Goal: Navigation & Orientation: Find specific page/section

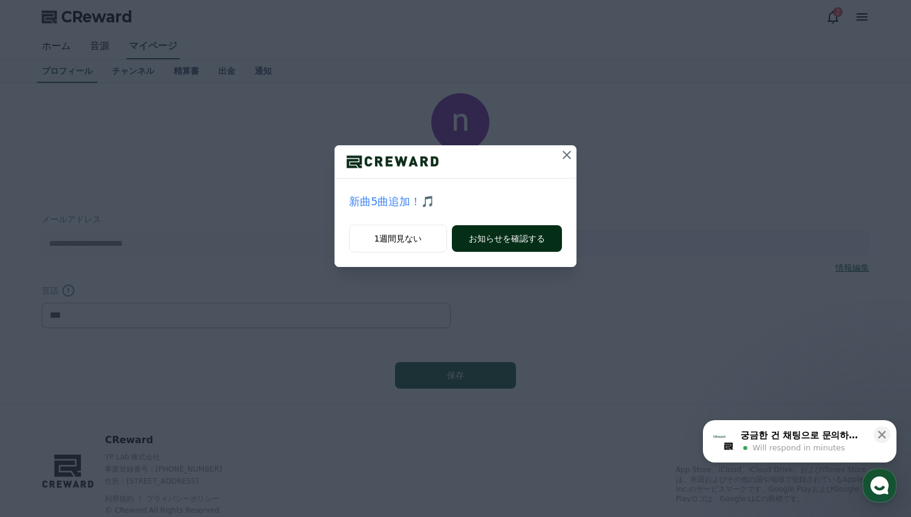
click at [506, 236] on button "お知らせを確認する" at bounding box center [507, 238] width 110 height 27
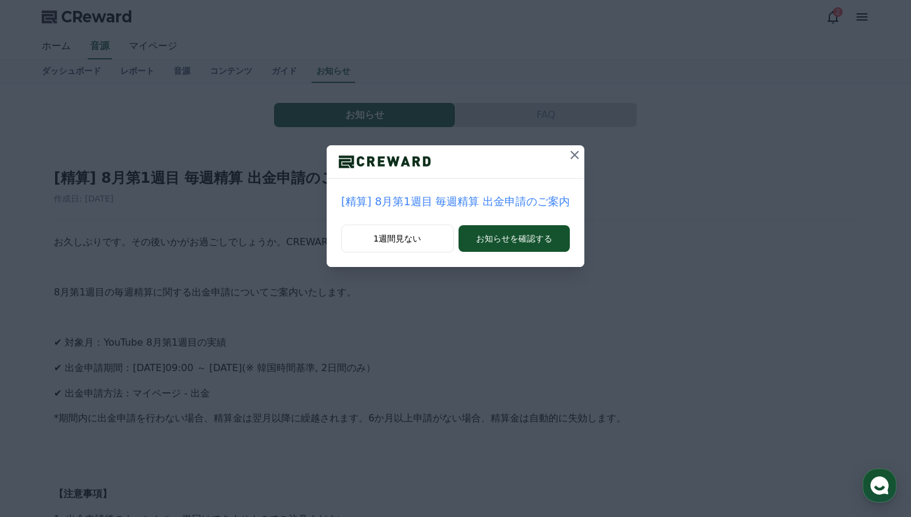
click at [567, 157] on icon at bounding box center [574, 155] width 15 height 15
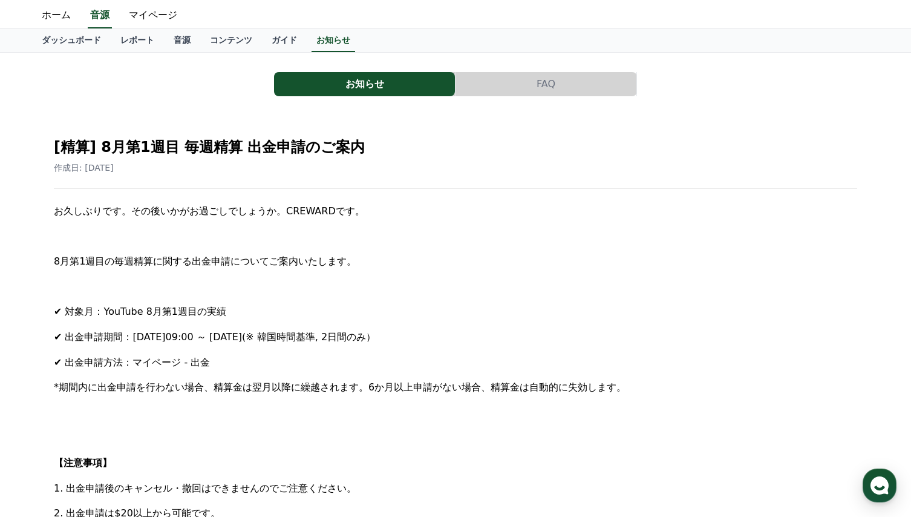
scroll to position [26, 0]
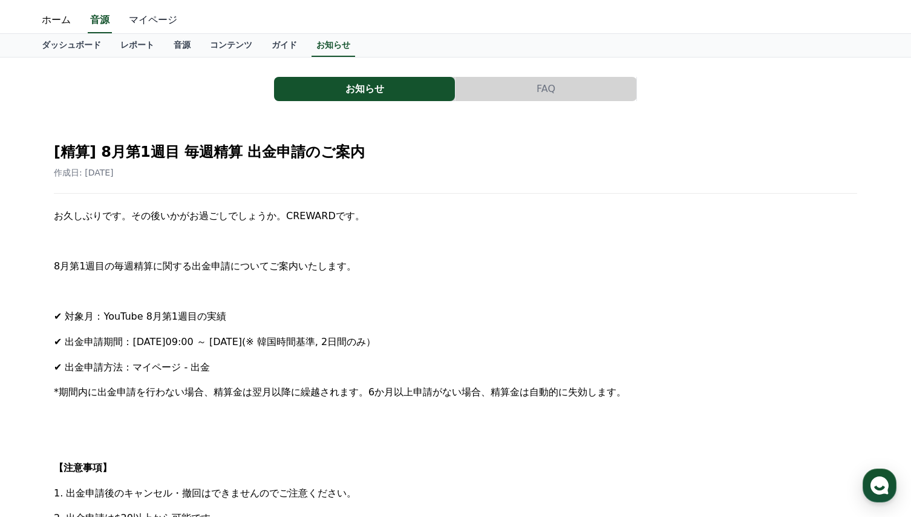
click at [145, 16] on link "マイページ" at bounding box center [153, 20] width 68 height 25
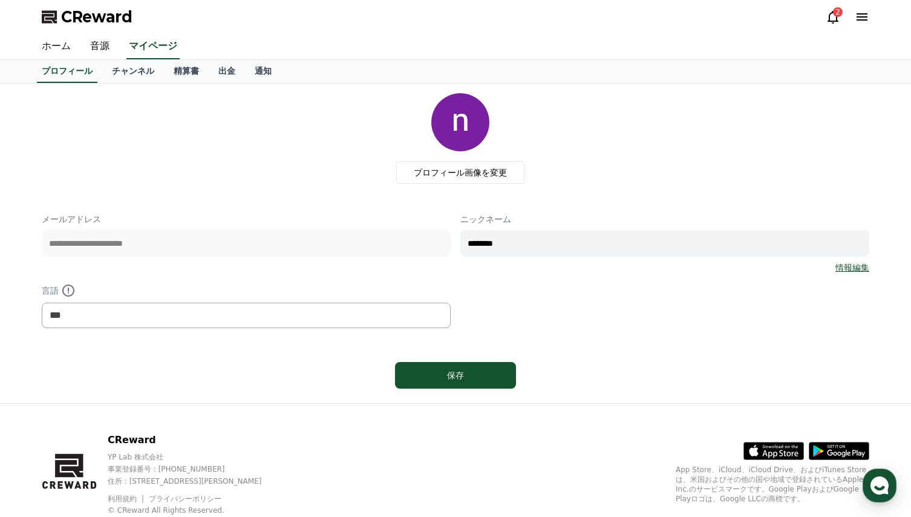
click at [52, 47] on link "ホーム" at bounding box center [56, 46] width 48 height 25
click at [90, 45] on link "音源" at bounding box center [99, 46] width 39 height 25
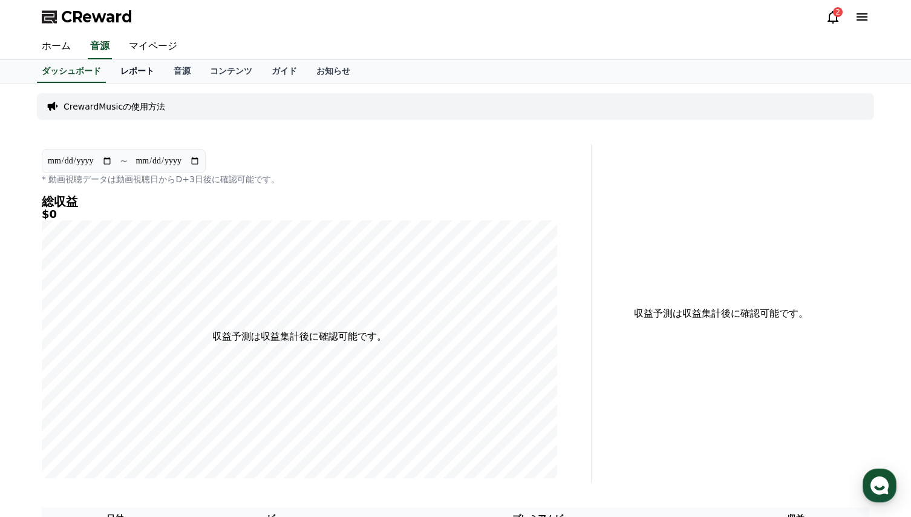
click at [114, 76] on link "レポート" at bounding box center [137, 71] width 53 height 23
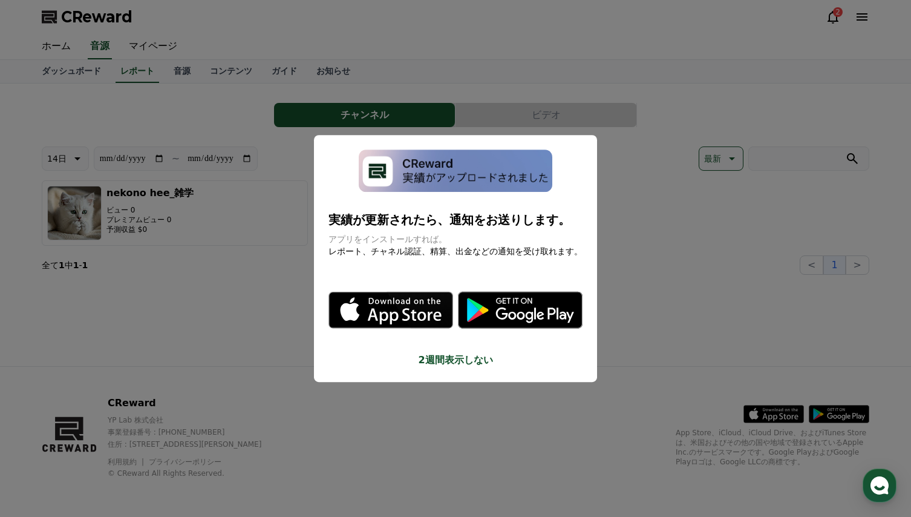
click at [226, 285] on button "close modal" at bounding box center [455, 258] width 911 height 517
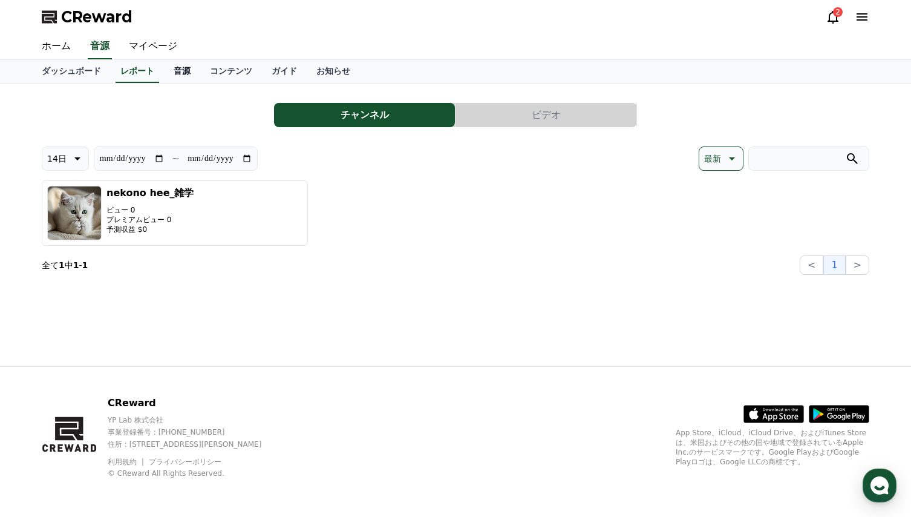
click at [164, 74] on link "音源" at bounding box center [182, 71] width 36 height 23
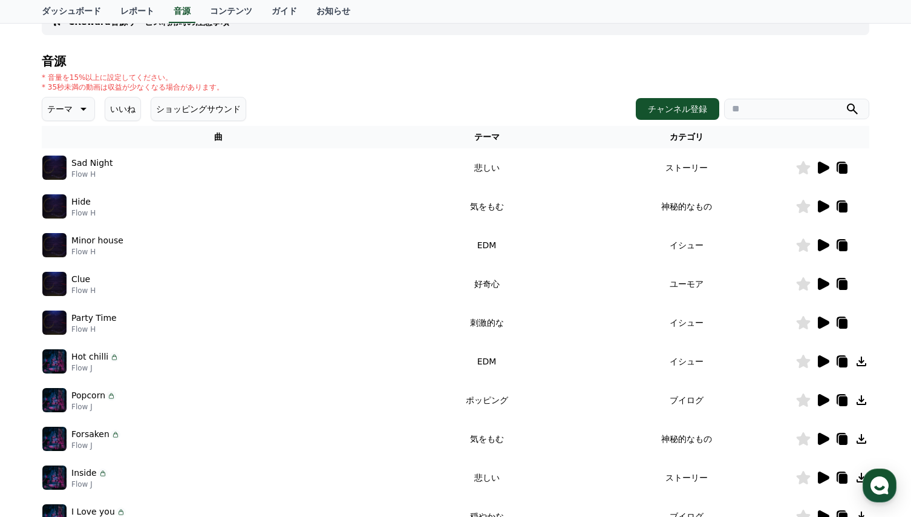
scroll to position [121, 0]
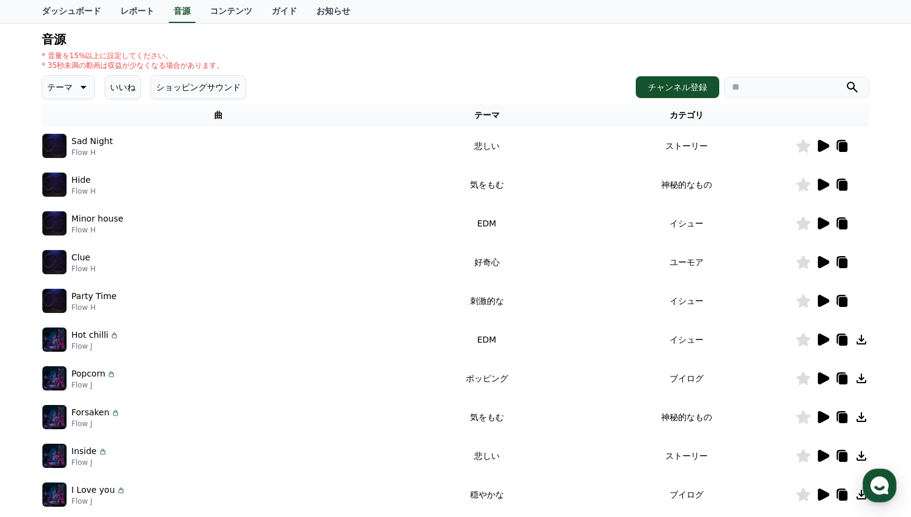
click at [823, 261] on icon at bounding box center [823, 262] width 11 height 12
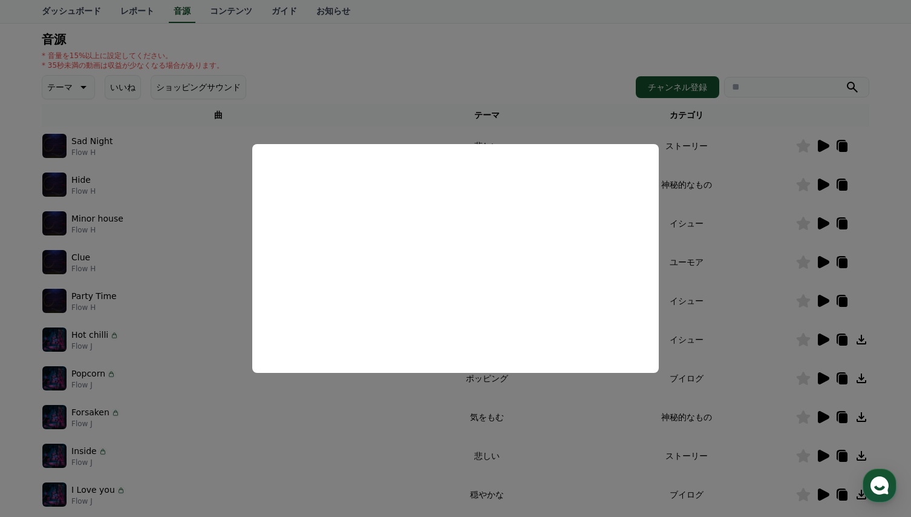
click at [769, 295] on button "close modal" at bounding box center [455, 258] width 911 height 517
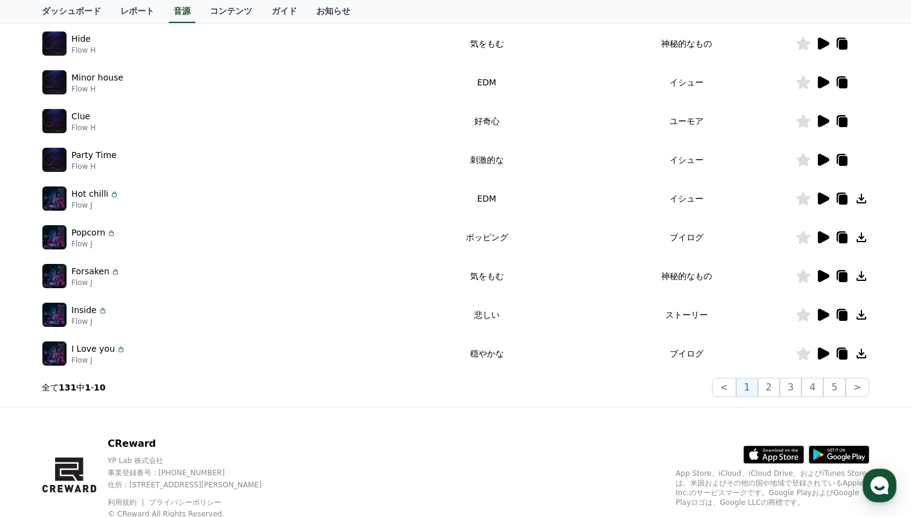
scroll to position [302, 0]
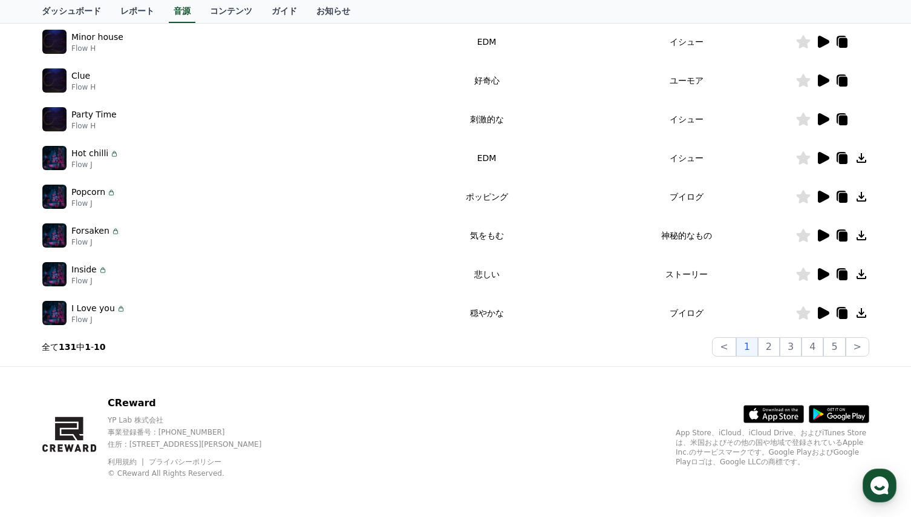
click at [823, 197] on icon at bounding box center [823, 197] width 11 height 12
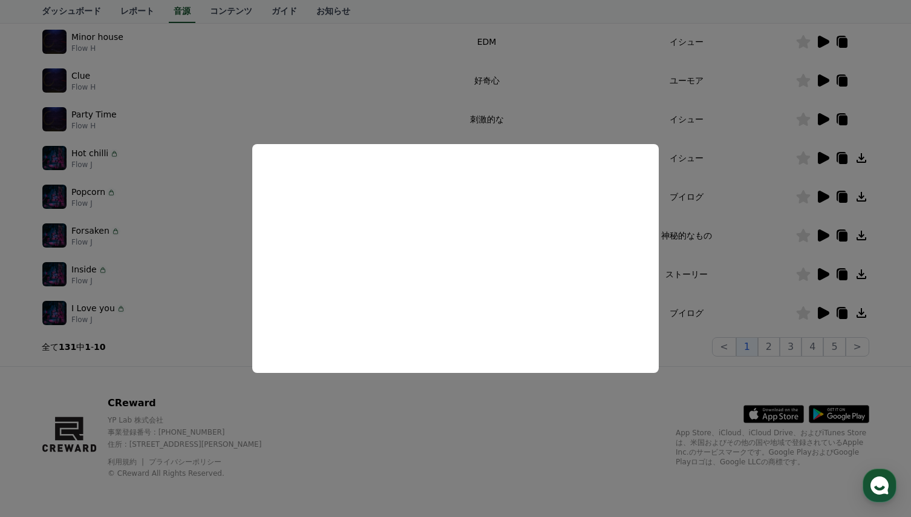
click at [744, 264] on button "close modal" at bounding box center [455, 258] width 911 height 517
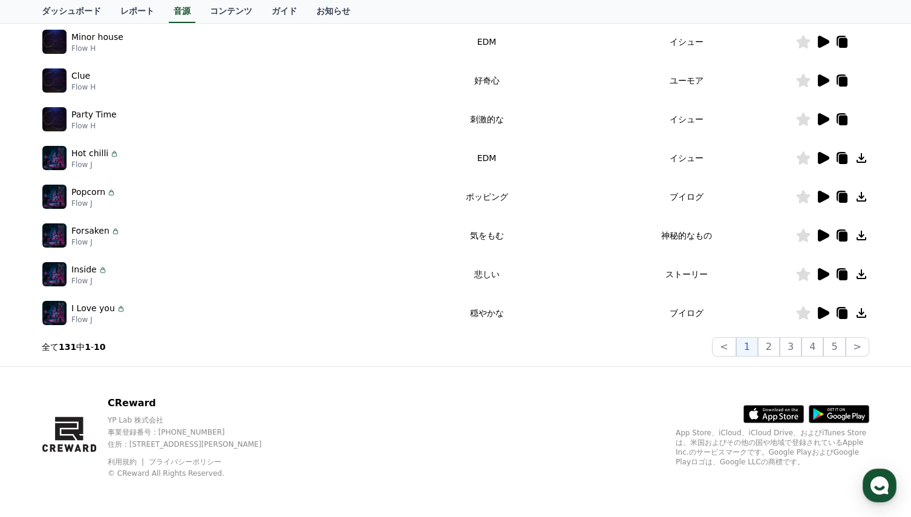
click at [822, 236] on icon at bounding box center [823, 235] width 11 height 12
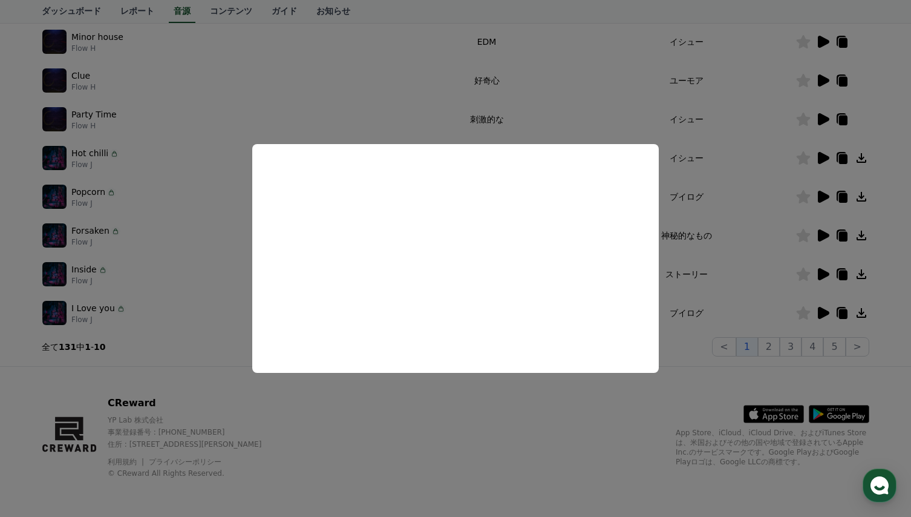
click at [727, 270] on button "close modal" at bounding box center [455, 258] width 911 height 517
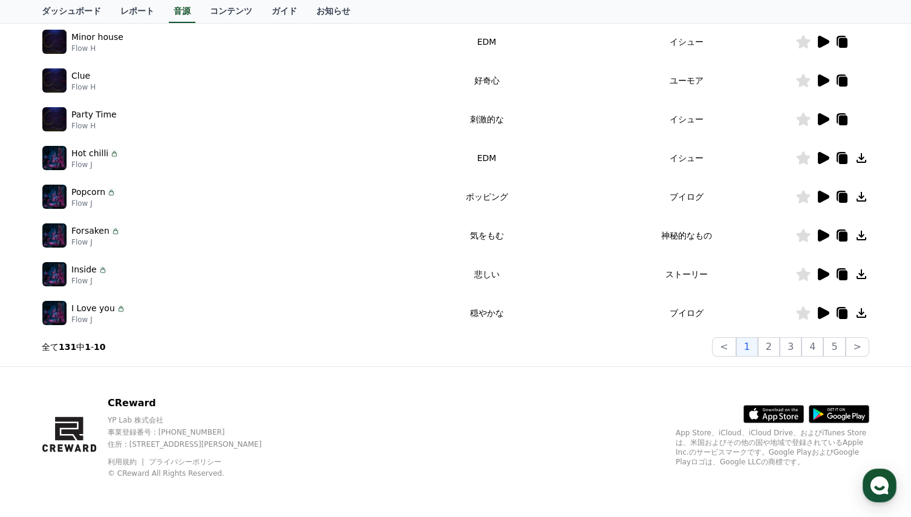
click at [824, 312] on icon at bounding box center [823, 313] width 11 height 12
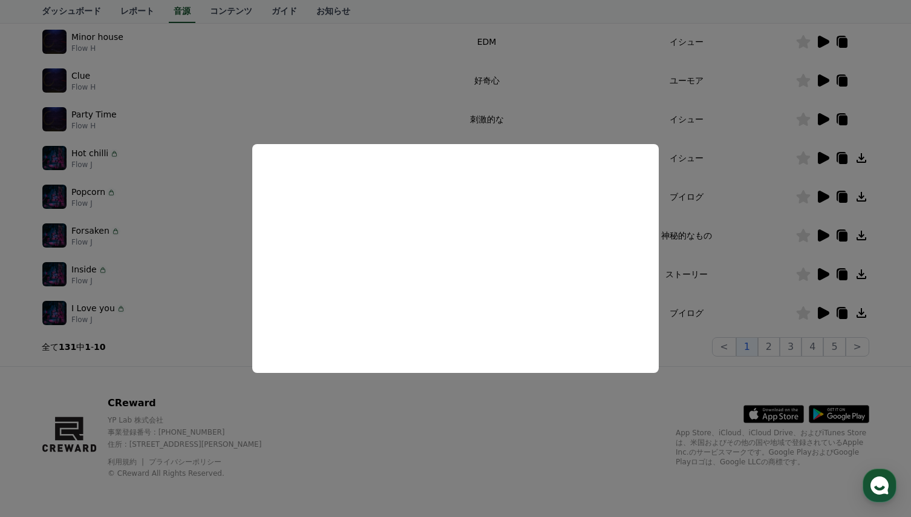
click at [733, 280] on button "close modal" at bounding box center [455, 258] width 911 height 517
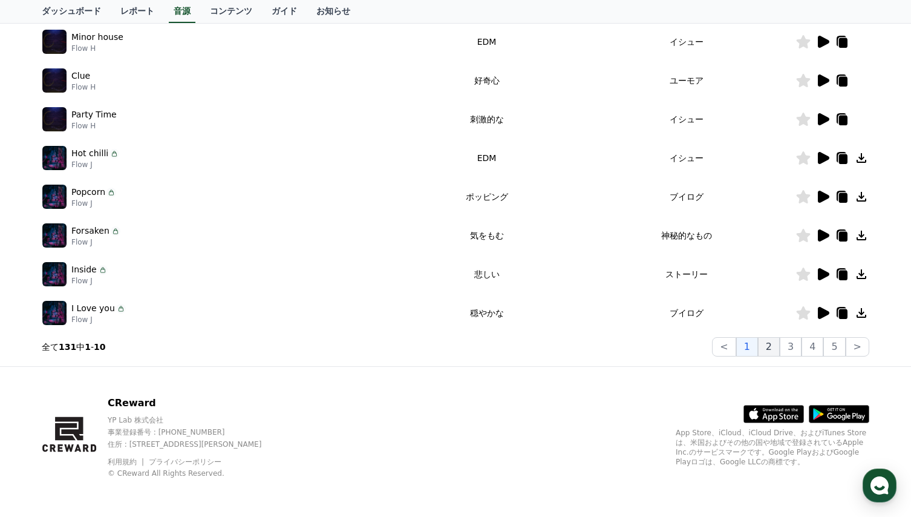
click at [780, 347] on button "2" at bounding box center [791, 346] width 22 height 19
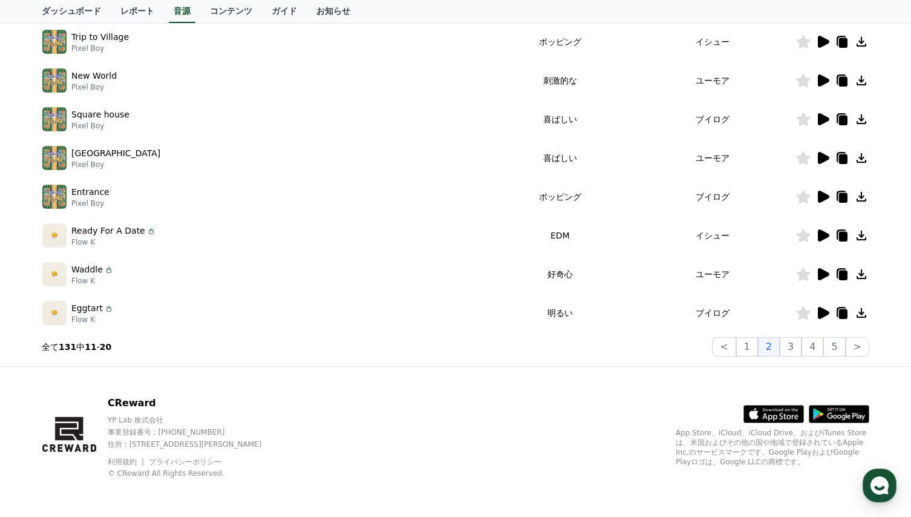
click at [822, 117] on icon at bounding box center [823, 119] width 11 height 12
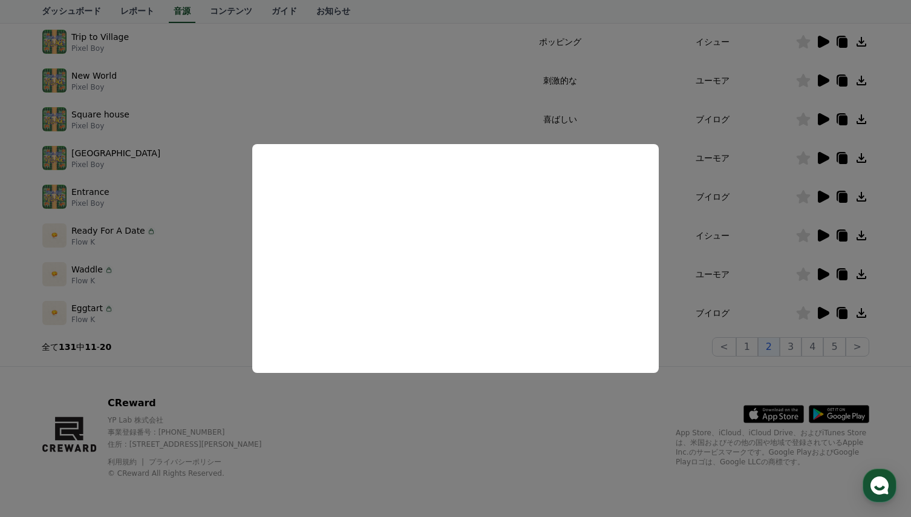
click at [748, 140] on button "close modal" at bounding box center [455, 258] width 911 height 517
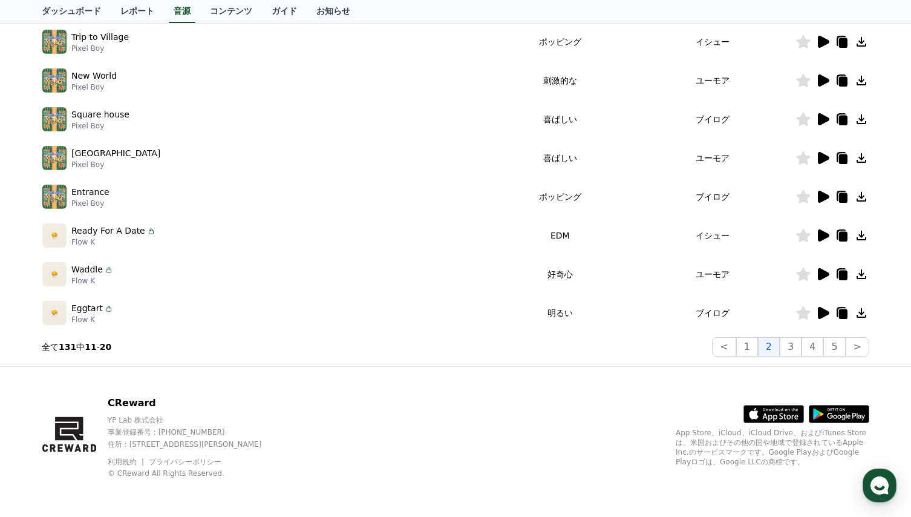
click at [820, 159] on icon at bounding box center [823, 158] width 11 height 12
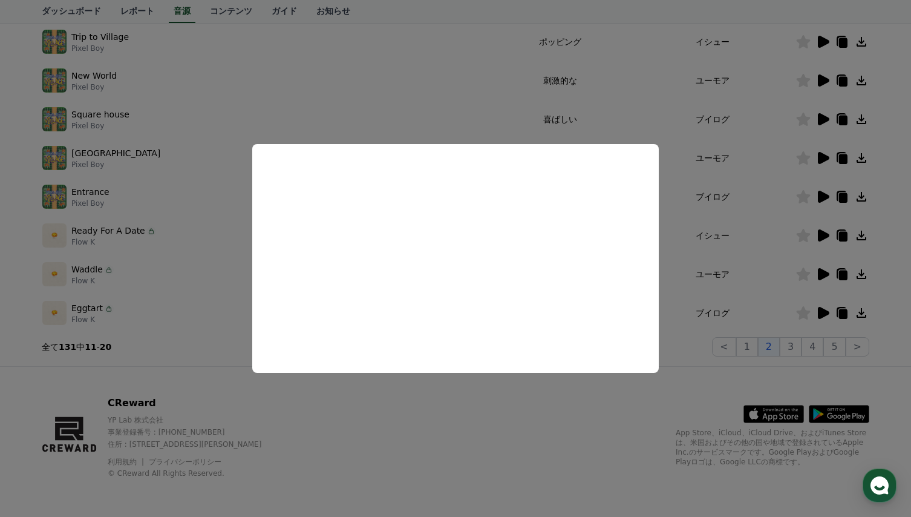
click at [750, 178] on button "close modal" at bounding box center [455, 258] width 911 height 517
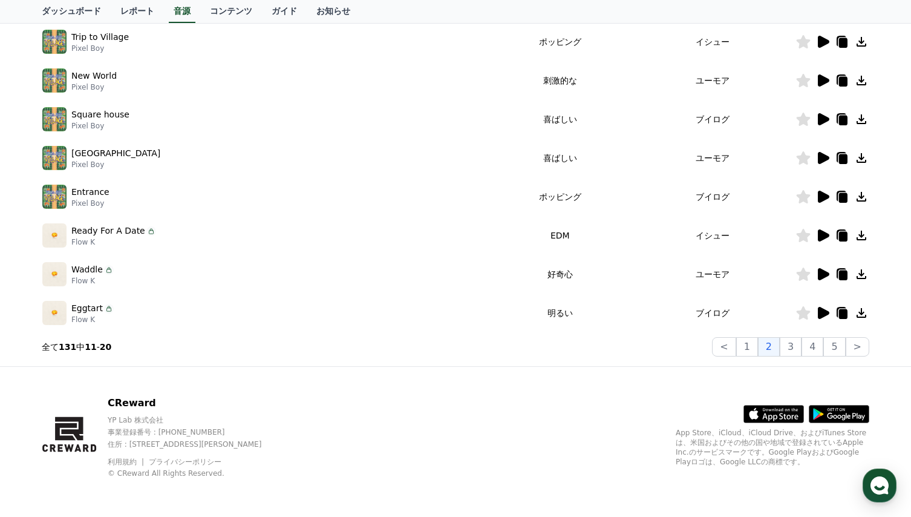
click at [822, 313] on icon at bounding box center [823, 313] width 11 height 12
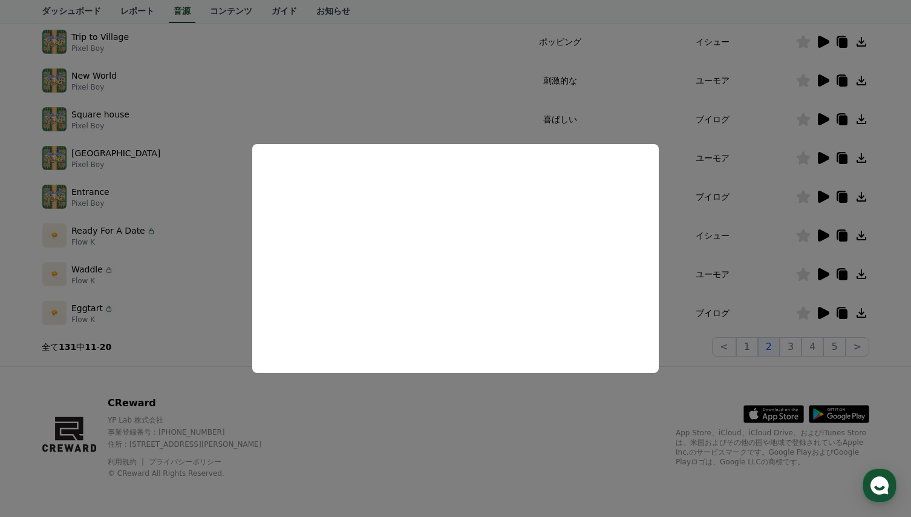
click at [690, 291] on button "close modal" at bounding box center [455, 258] width 911 height 517
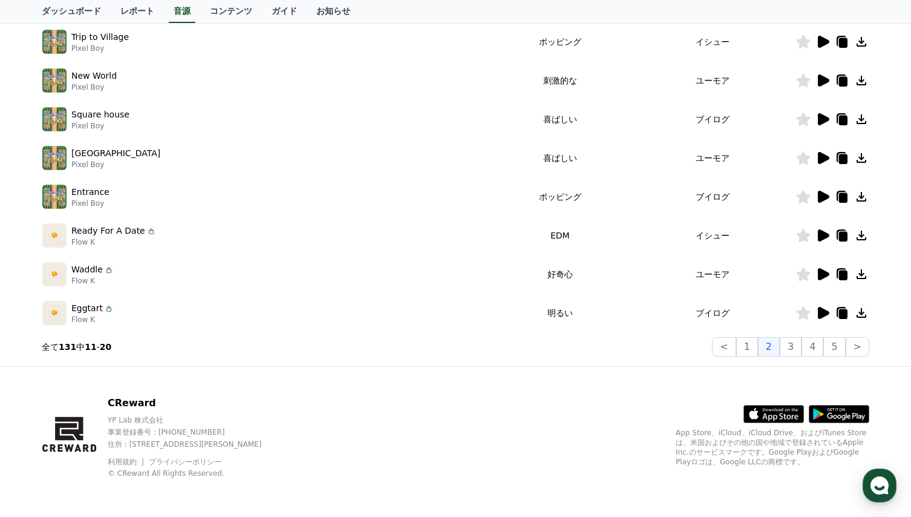
click at [804, 317] on icon at bounding box center [804, 312] width 14 height 13
click at [822, 235] on icon at bounding box center [823, 235] width 11 height 12
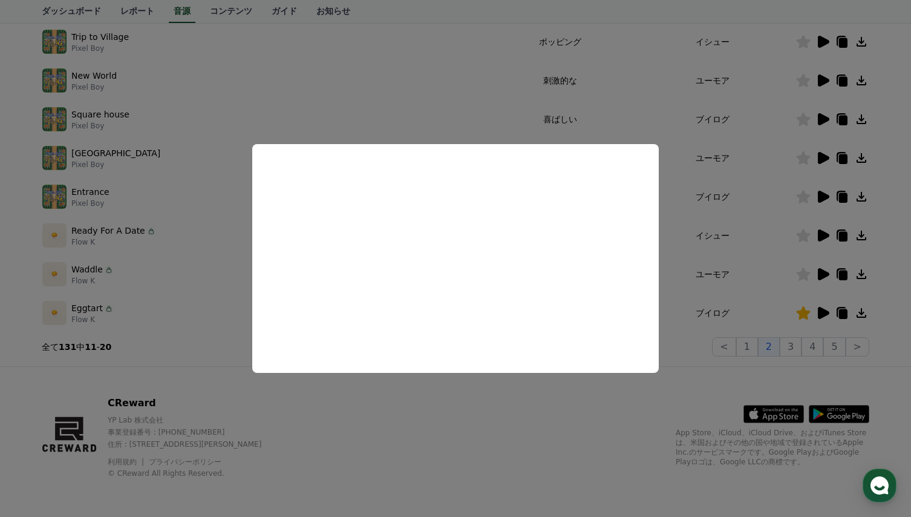
click at [755, 246] on button "close modal" at bounding box center [455, 258] width 911 height 517
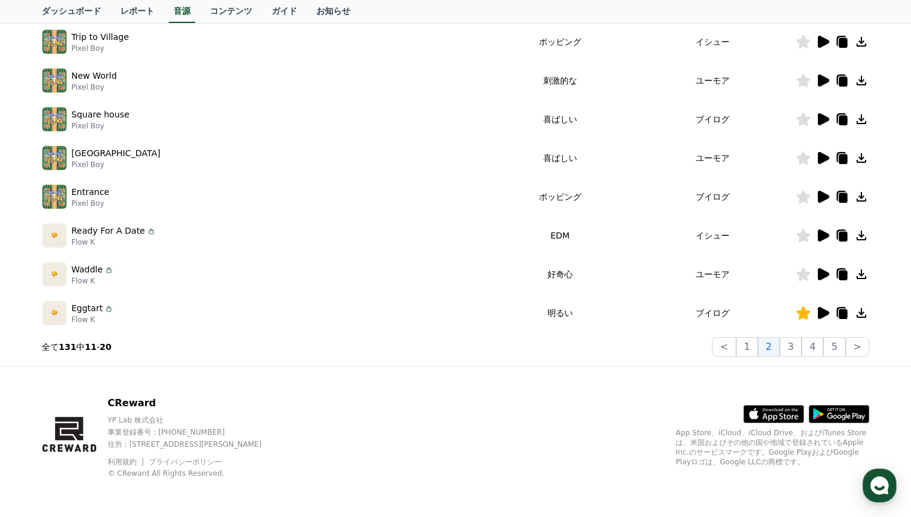
click at [823, 39] on icon at bounding box center [823, 42] width 11 height 12
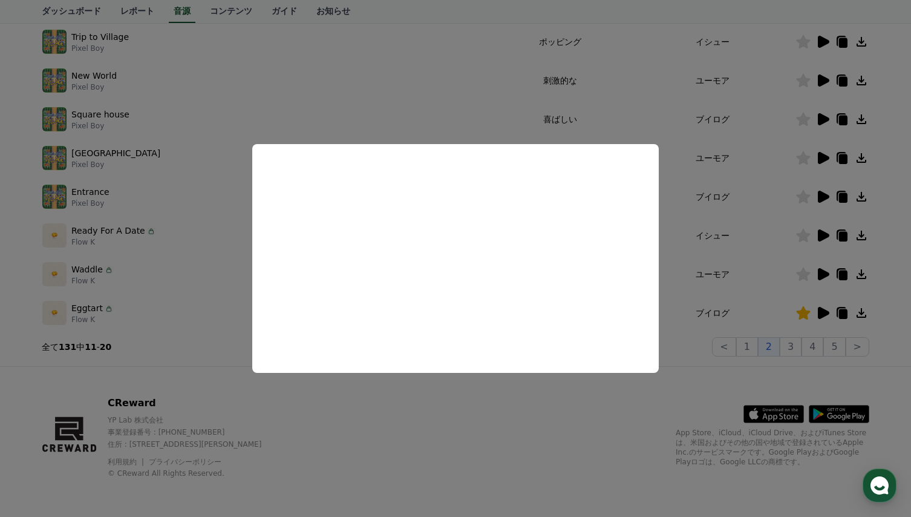
click at [742, 163] on button "close modal" at bounding box center [455, 258] width 911 height 517
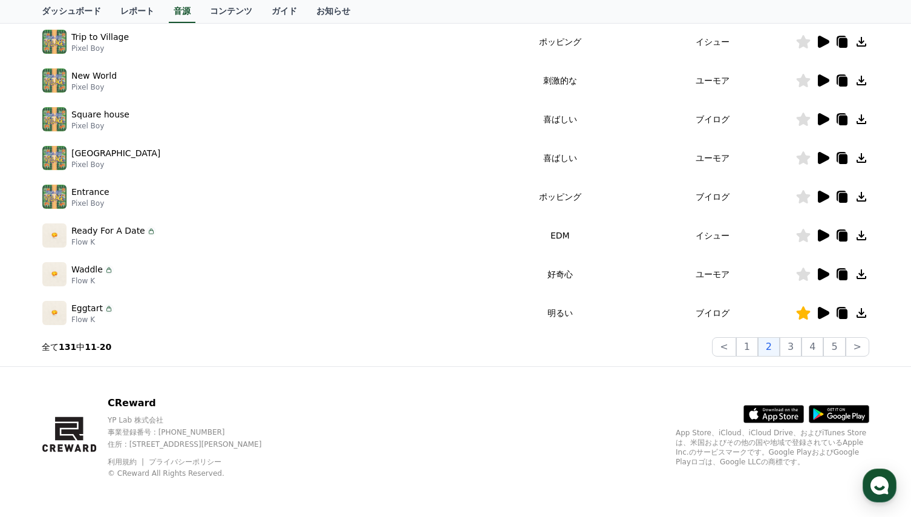
click at [818, 195] on icon at bounding box center [823, 197] width 11 height 12
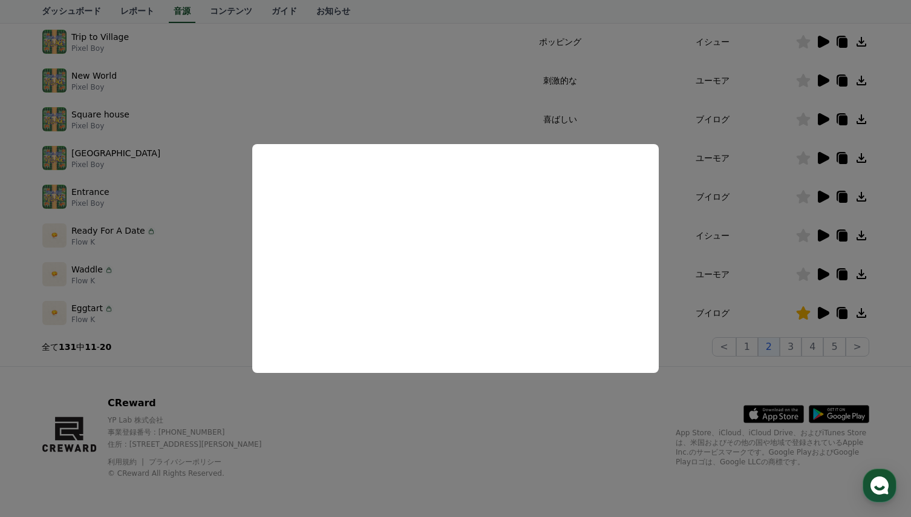
drag, startPoint x: 633, startPoint y: 427, endPoint x: 627, endPoint y: 419, distance: 9.6
click at [633, 426] on button "close modal" at bounding box center [455, 258] width 911 height 517
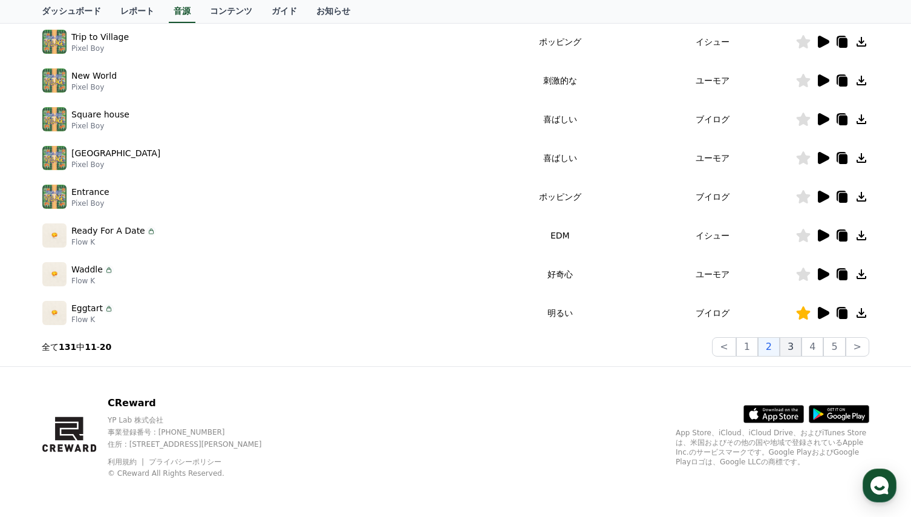
click at [823, 347] on button "3" at bounding box center [834, 346] width 22 height 19
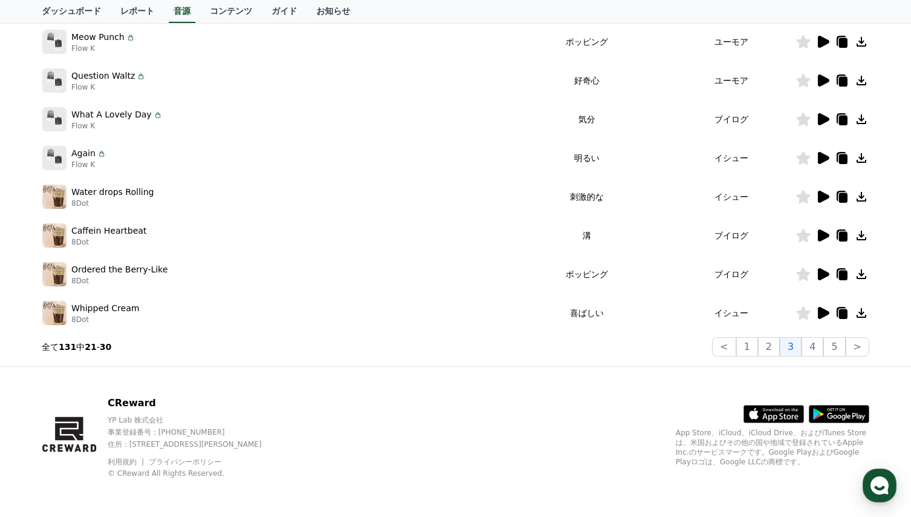
click at [823, 41] on icon at bounding box center [823, 42] width 11 height 12
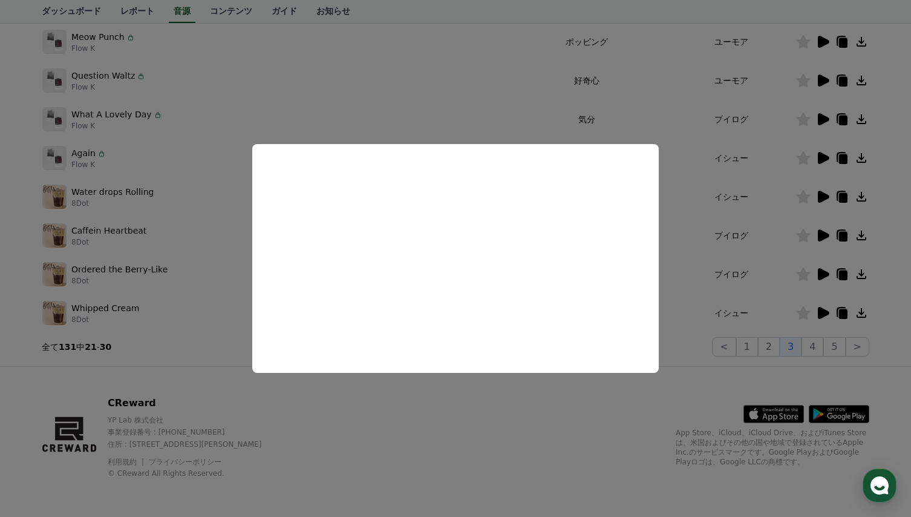
click at [680, 283] on button "close modal" at bounding box center [455, 258] width 911 height 517
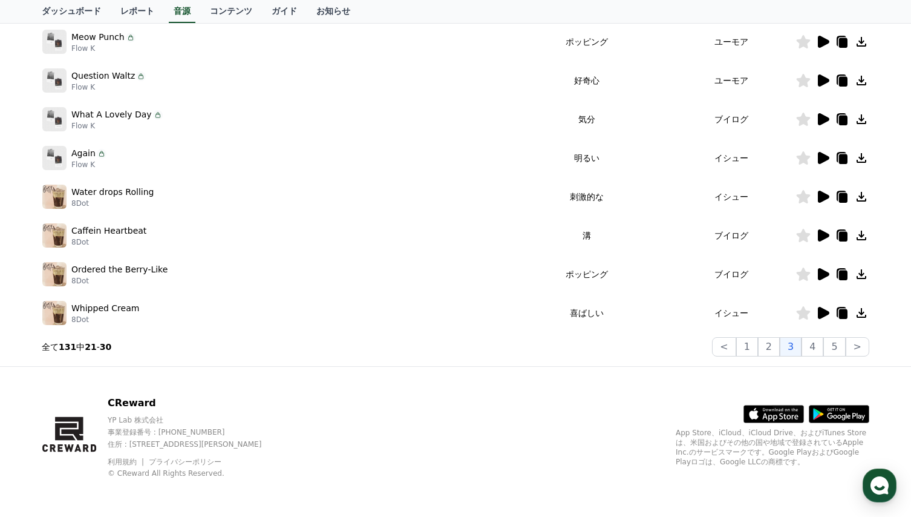
click at [823, 79] on icon at bounding box center [823, 80] width 11 height 12
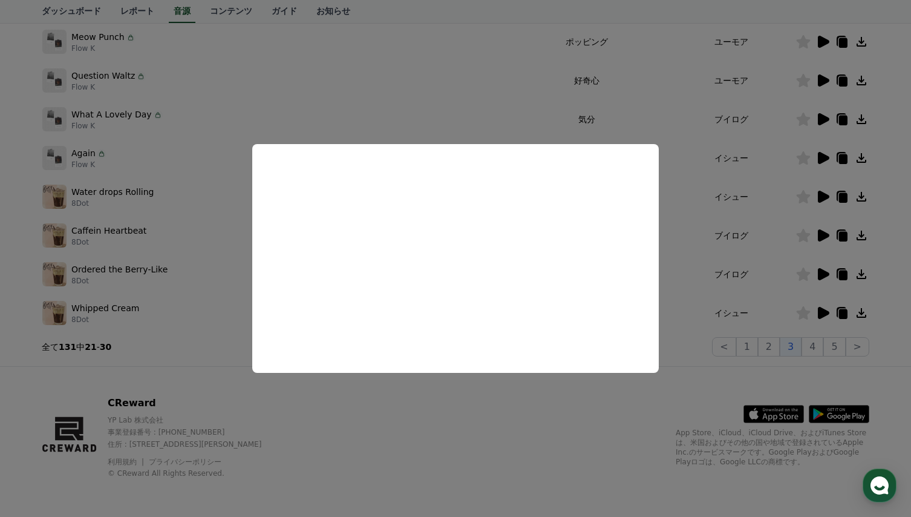
click at [683, 186] on button "close modal" at bounding box center [455, 258] width 911 height 517
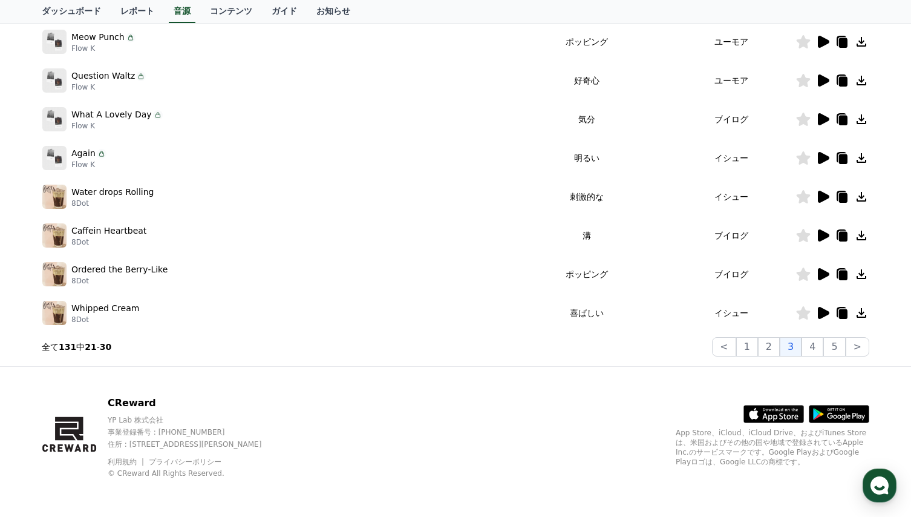
click at [823, 41] on icon at bounding box center [823, 42] width 11 height 12
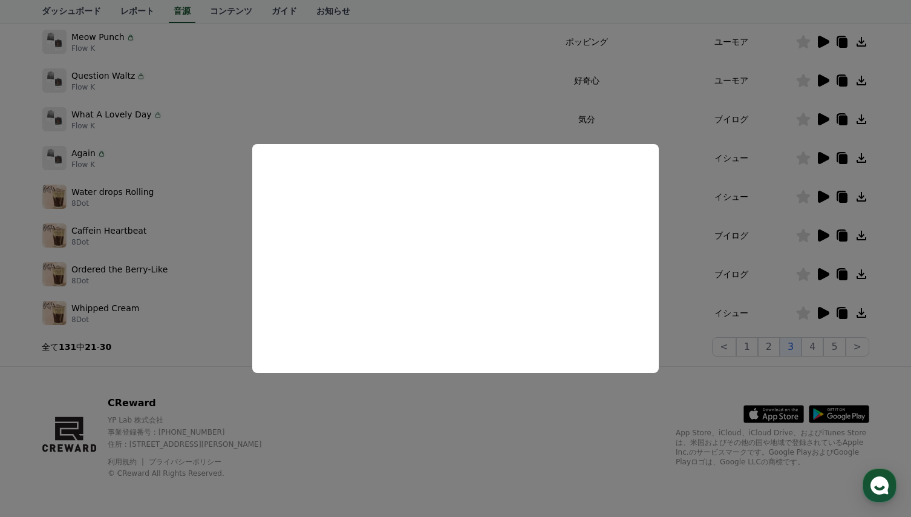
click at [707, 180] on button "close modal" at bounding box center [455, 258] width 911 height 517
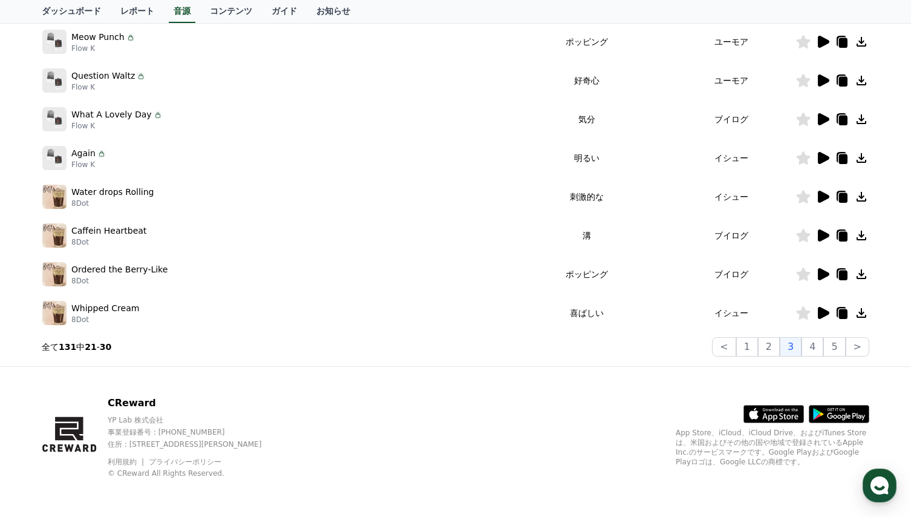
click at [821, 119] on icon at bounding box center [823, 119] width 11 height 12
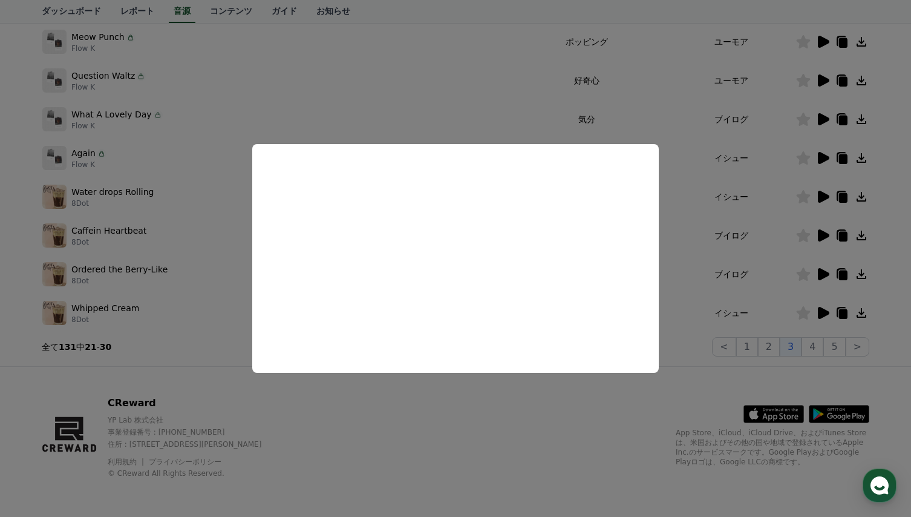
click at [699, 255] on button "close modal" at bounding box center [455, 258] width 911 height 517
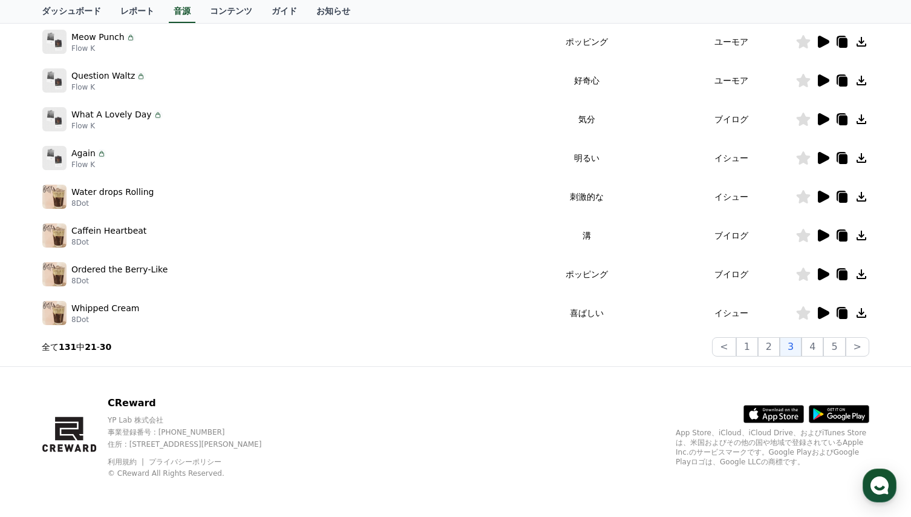
click at [823, 157] on icon at bounding box center [823, 158] width 11 height 12
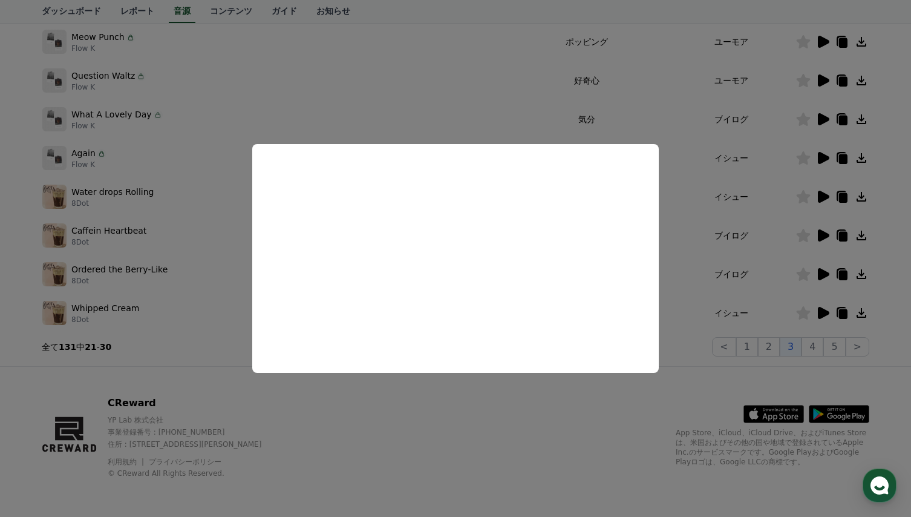
click at [687, 259] on button "close modal" at bounding box center [455, 258] width 911 height 517
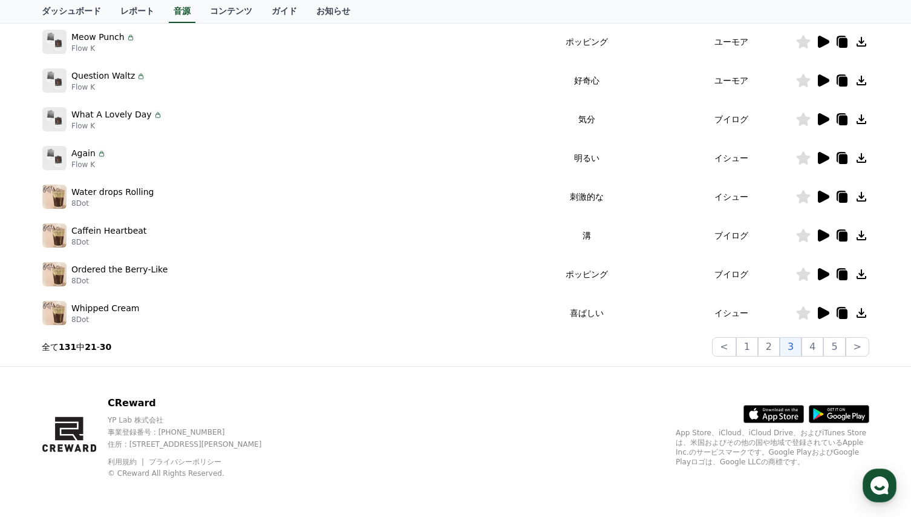
click at [820, 233] on icon at bounding box center [823, 235] width 11 height 12
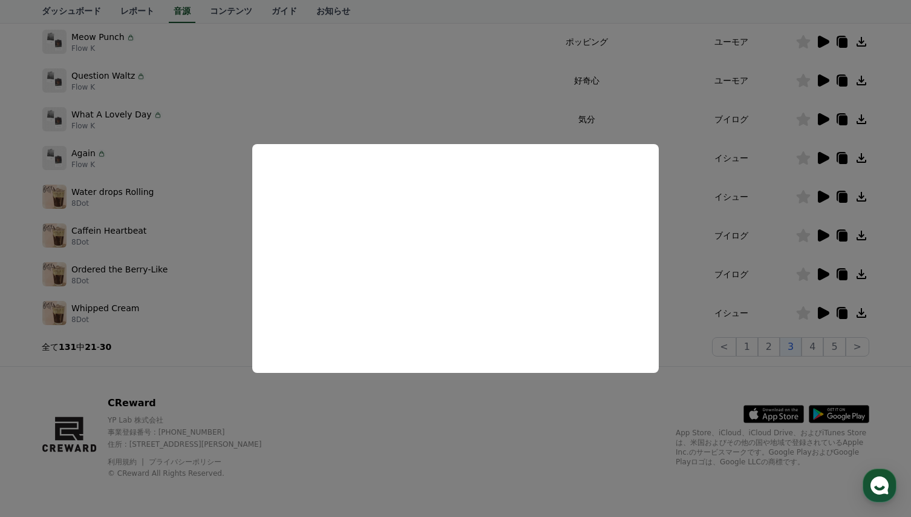
click at [685, 256] on button "close modal" at bounding box center [455, 258] width 911 height 517
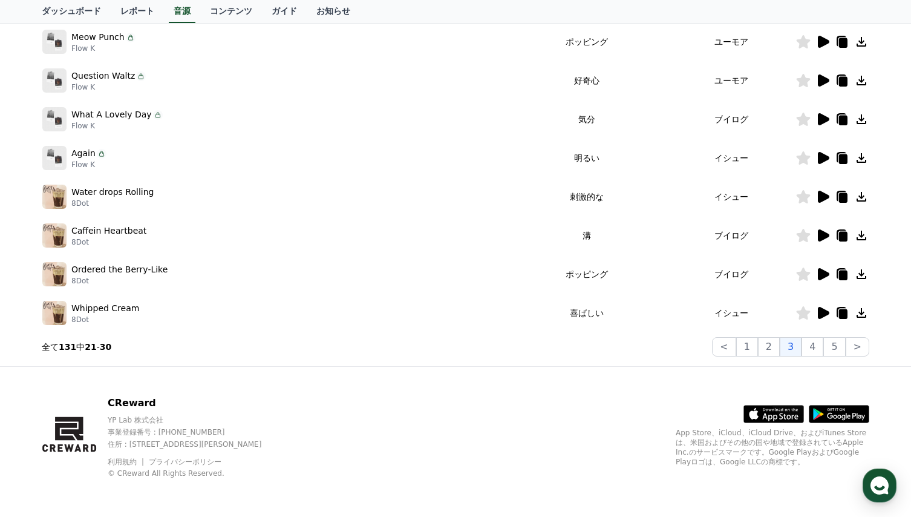
click at [683, 256] on td "ブイログ" at bounding box center [731, 274] width 129 height 39
click at [801, 236] on icon at bounding box center [804, 235] width 14 height 13
click at [824, 238] on icon at bounding box center [823, 235] width 11 height 12
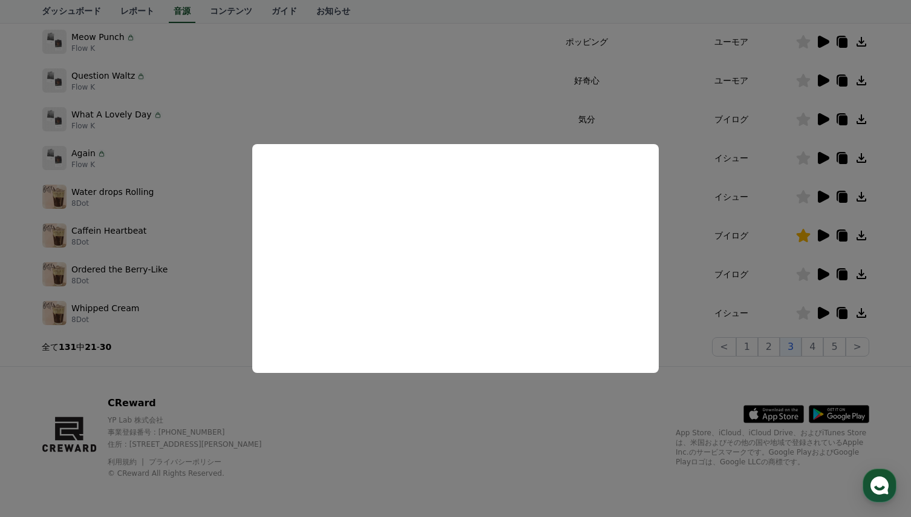
click at [680, 259] on button "close modal" at bounding box center [455, 258] width 911 height 517
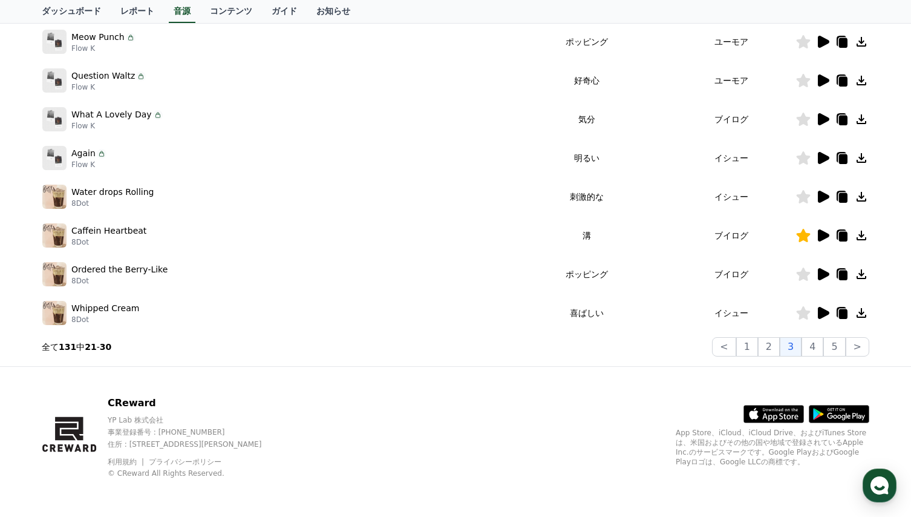
click at [823, 275] on icon at bounding box center [823, 274] width 11 height 12
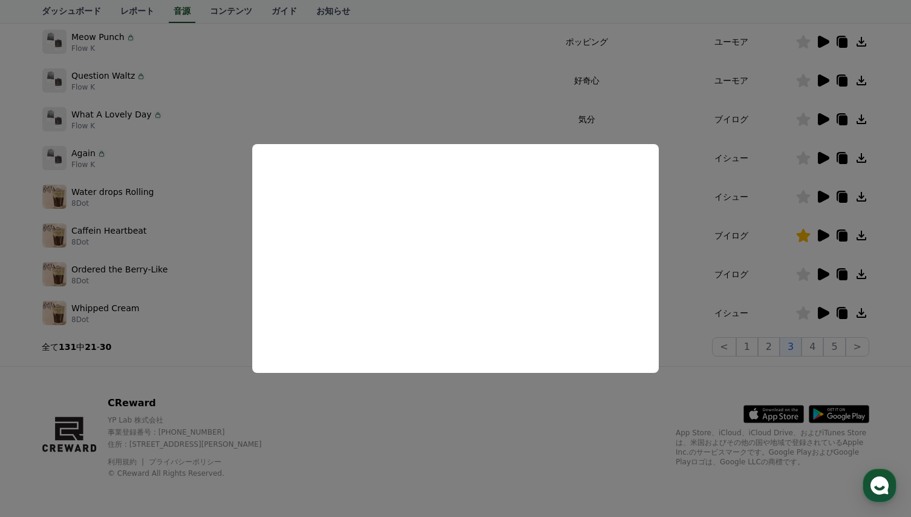
click at [714, 259] on button "close modal" at bounding box center [455, 258] width 911 height 517
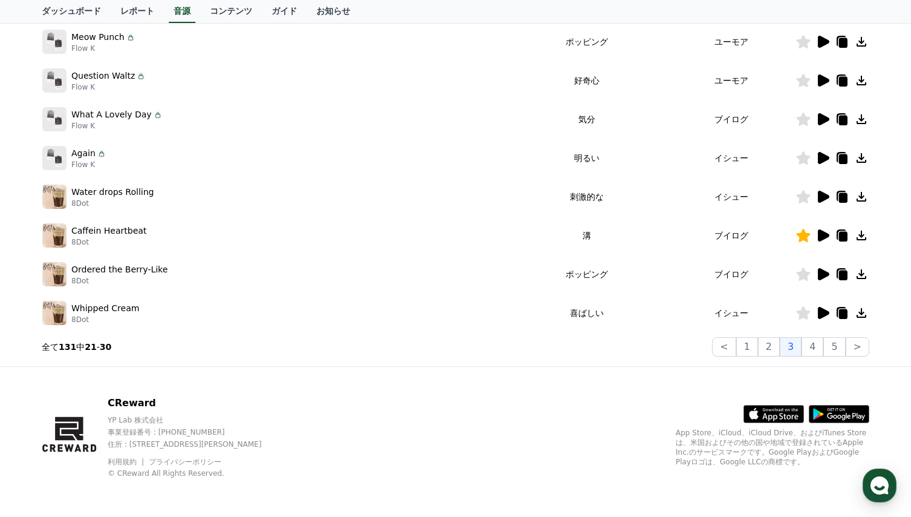
click at [804, 275] on icon at bounding box center [804, 273] width 14 height 13
click at [821, 312] on icon at bounding box center [823, 313] width 11 height 12
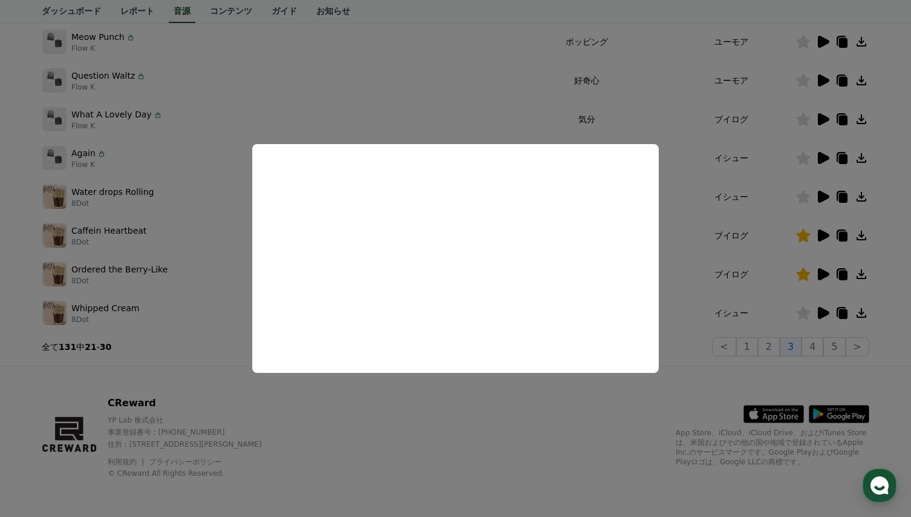
click at [691, 235] on button "close modal" at bounding box center [455, 258] width 911 height 517
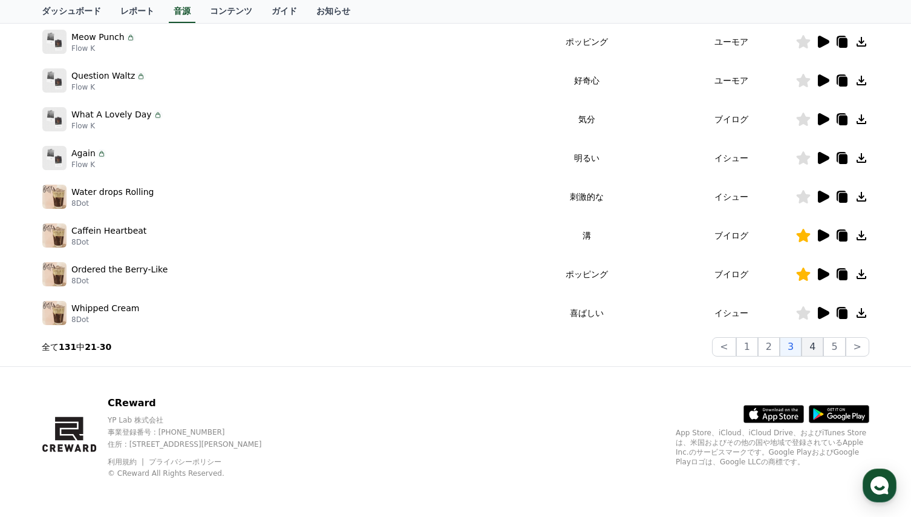
click at [814, 346] on button "4" at bounding box center [812, 346] width 22 height 19
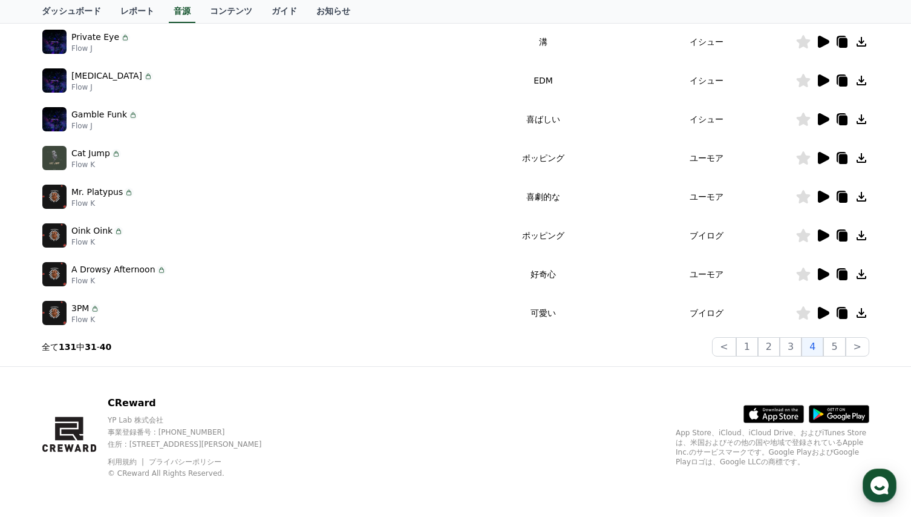
click at [823, 39] on icon at bounding box center [823, 42] width 11 height 12
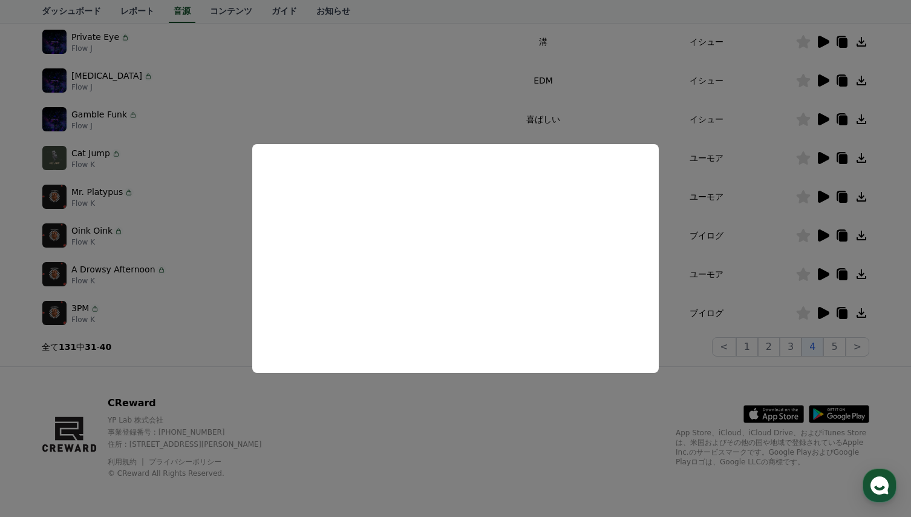
click at [776, 102] on button "close modal" at bounding box center [455, 258] width 911 height 517
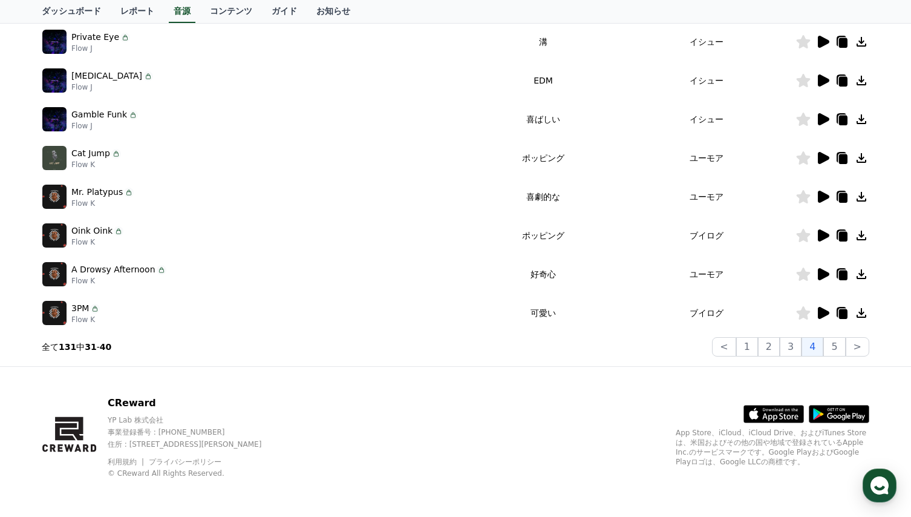
click at [804, 39] on icon at bounding box center [804, 41] width 14 height 13
click at [824, 119] on icon at bounding box center [823, 119] width 11 height 12
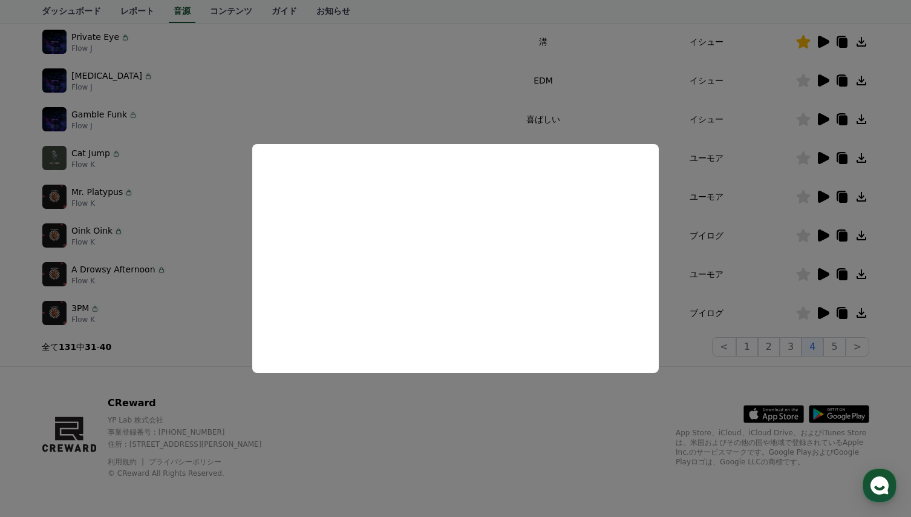
click at [762, 210] on button "close modal" at bounding box center [455, 258] width 911 height 517
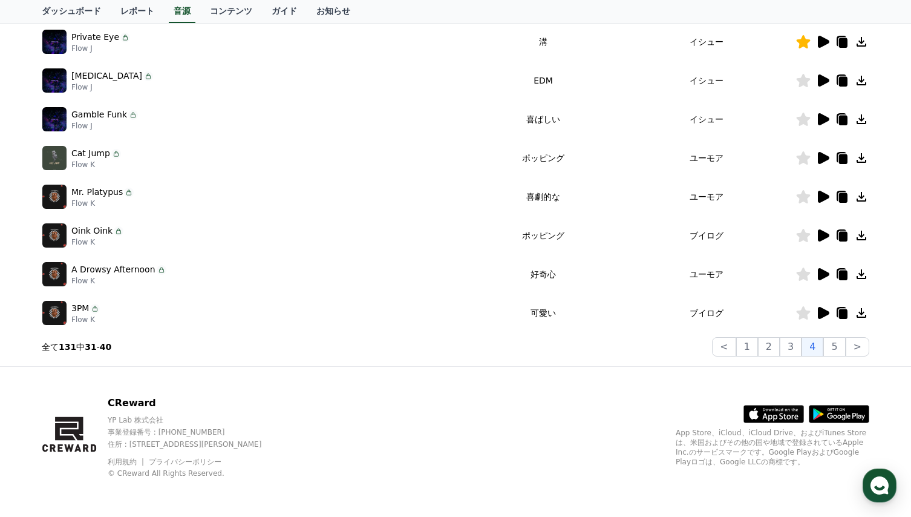
click at [826, 275] on icon at bounding box center [823, 274] width 11 height 12
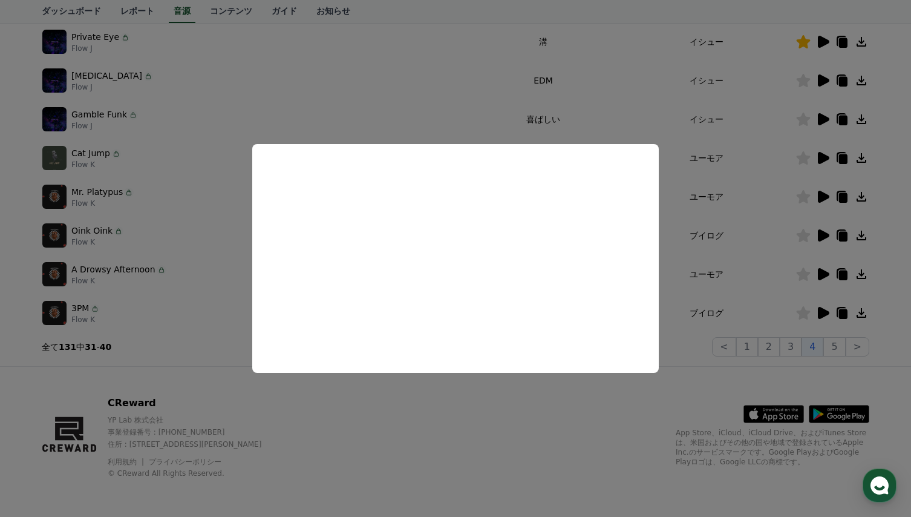
click at [435, 422] on button "close modal" at bounding box center [455, 258] width 911 height 517
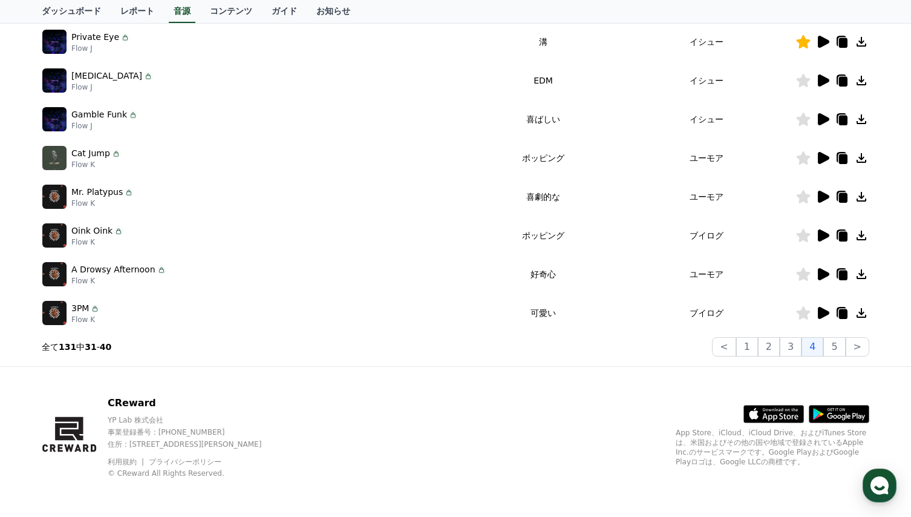
click at [808, 273] on icon at bounding box center [804, 273] width 14 height 13
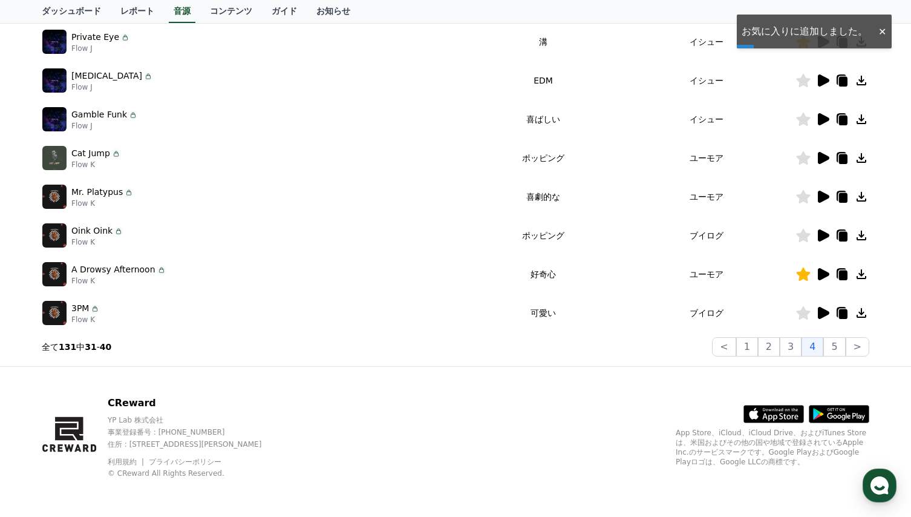
click at [821, 312] on icon at bounding box center [823, 313] width 11 height 12
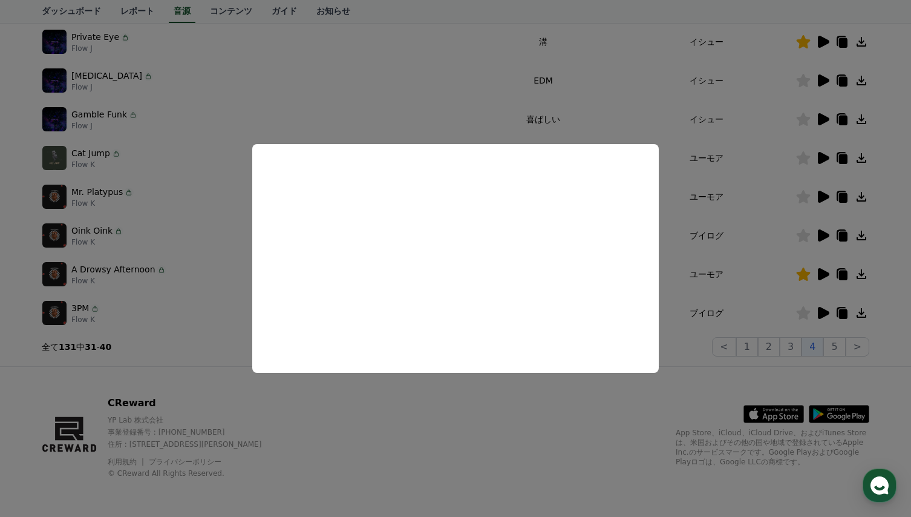
click at [684, 367] on button "close modal" at bounding box center [455, 258] width 911 height 517
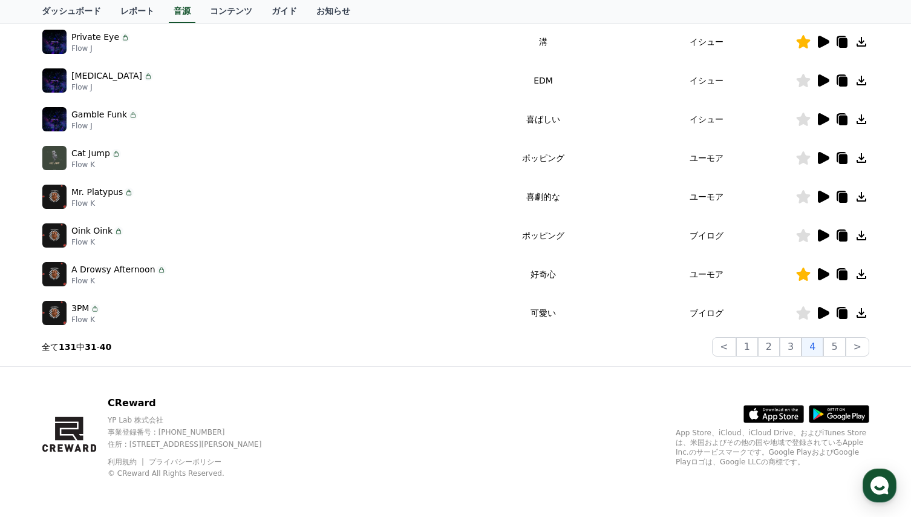
click at [800, 311] on icon at bounding box center [804, 312] width 14 height 13
click at [200, 11] on link "コンテンツ" at bounding box center [231, 11] width 62 height 23
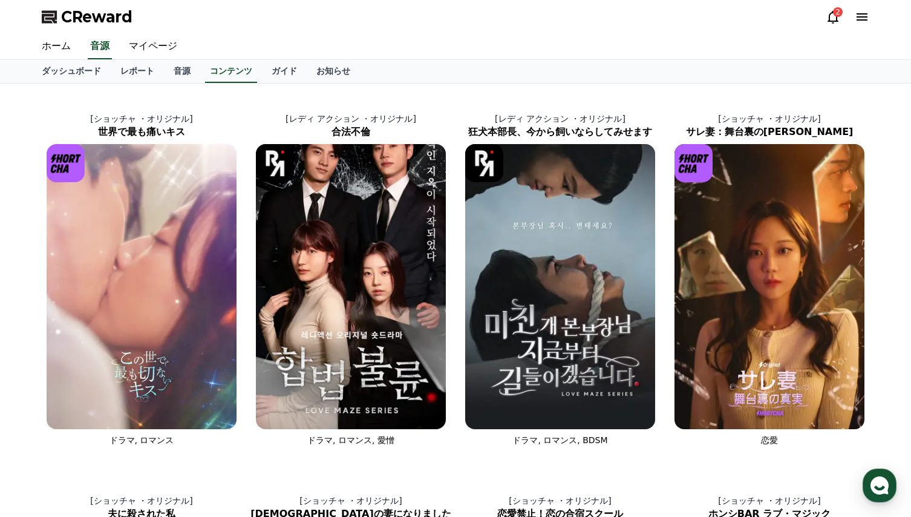
click at [416, 25] on div "CReward 2" at bounding box center [455, 17] width 847 height 34
click at [114, 70] on link "レポート" at bounding box center [137, 71] width 53 height 23
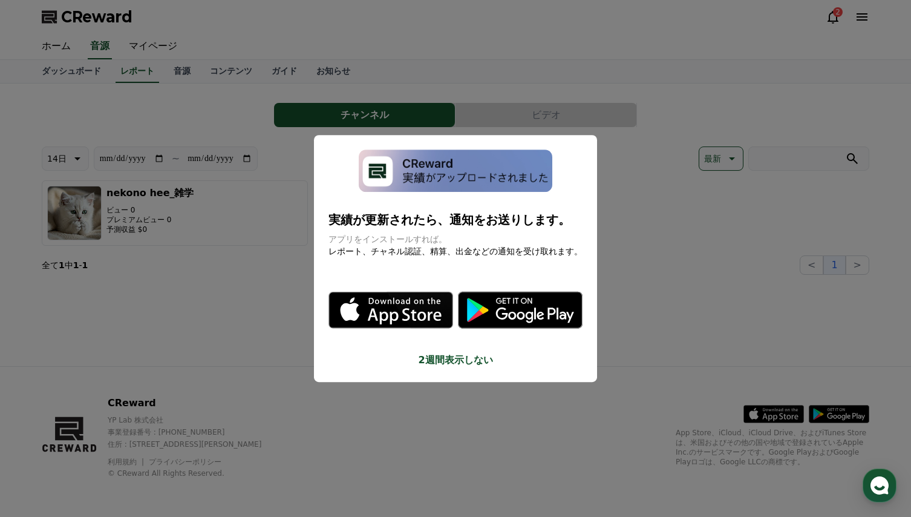
click at [67, 67] on button "close modal" at bounding box center [455, 258] width 911 height 517
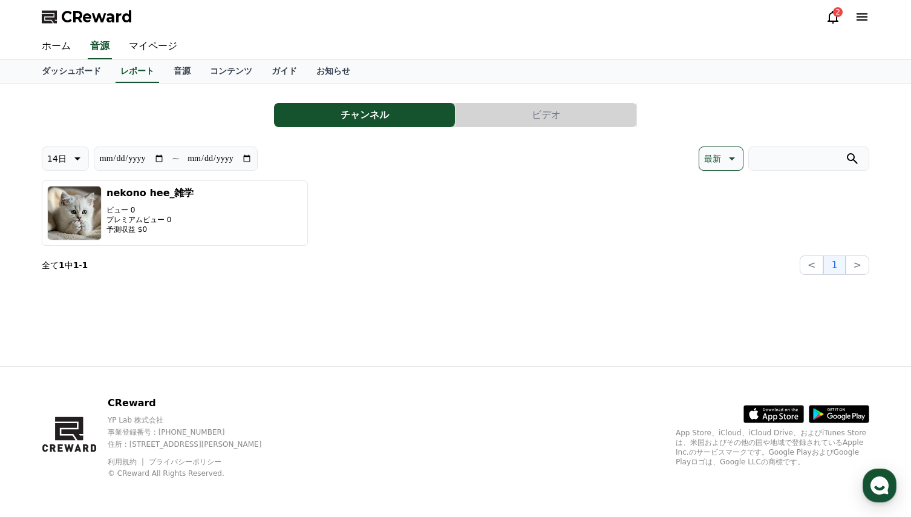
click at [835, 20] on icon at bounding box center [833, 17] width 15 height 15
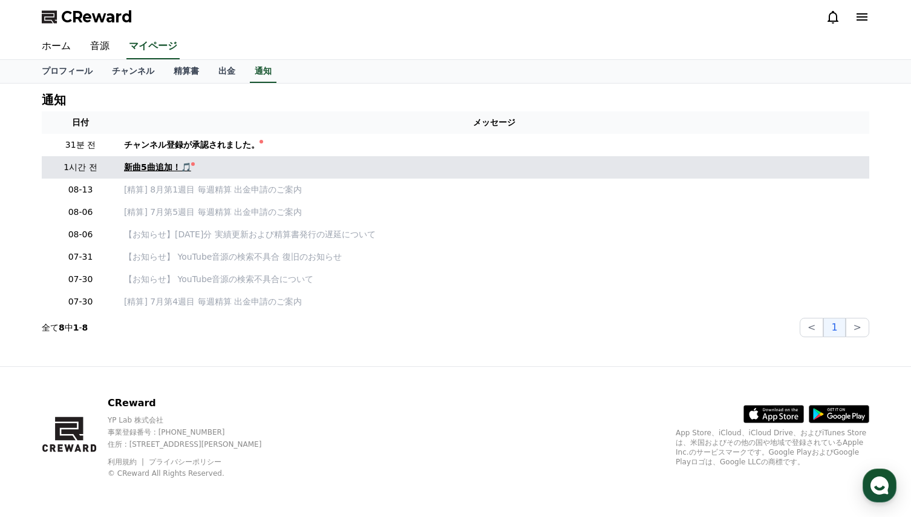
click at [150, 169] on div "新曲5曲追加！🎵" at bounding box center [157, 167] width 67 height 13
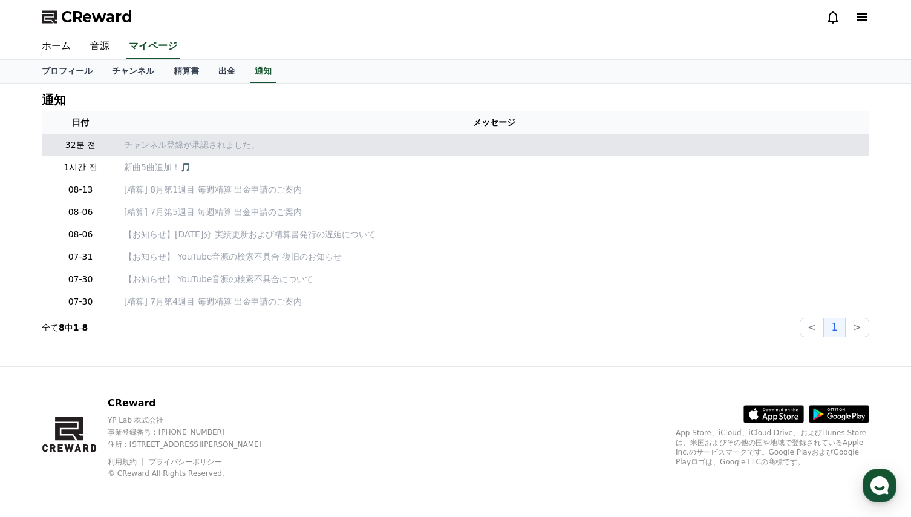
click at [167, 145] on p "チャンネル登録が承認されました。" at bounding box center [494, 145] width 740 height 13
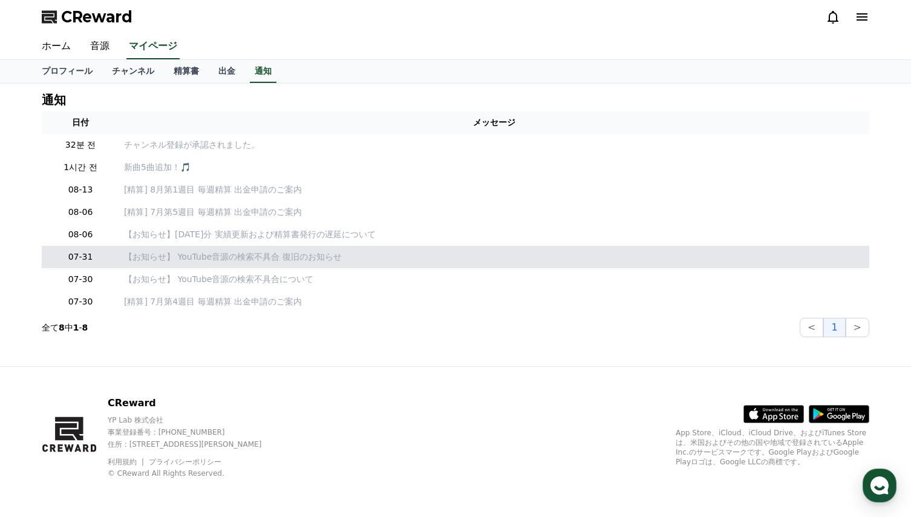
click at [527, 267] on td "【お知らせ】 YouTube音源の検索不具合 復旧のお知らせ" at bounding box center [494, 257] width 750 height 22
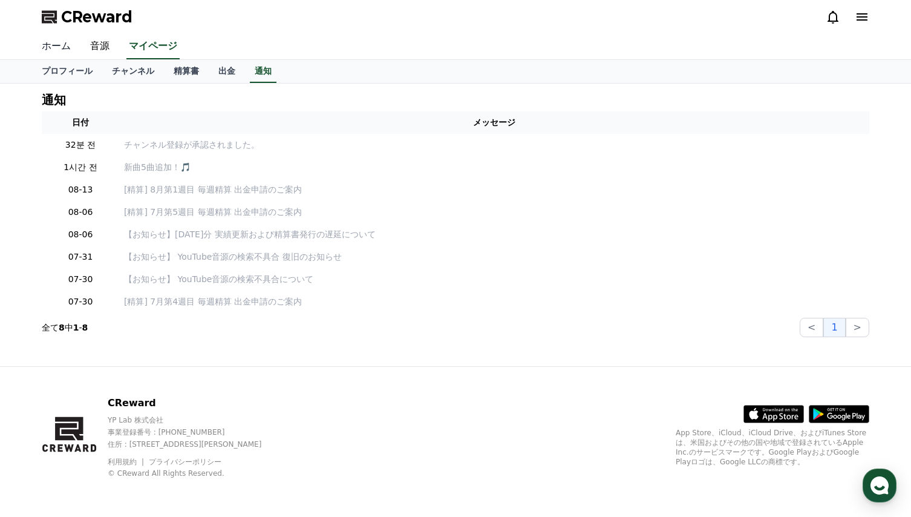
click at [52, 44] on link "ホーム" at bounding box center [56, 46] width 48 height 25
click at [116, 74] on link "チャンネル" at bounding box center [133, 71] width 62 height 23
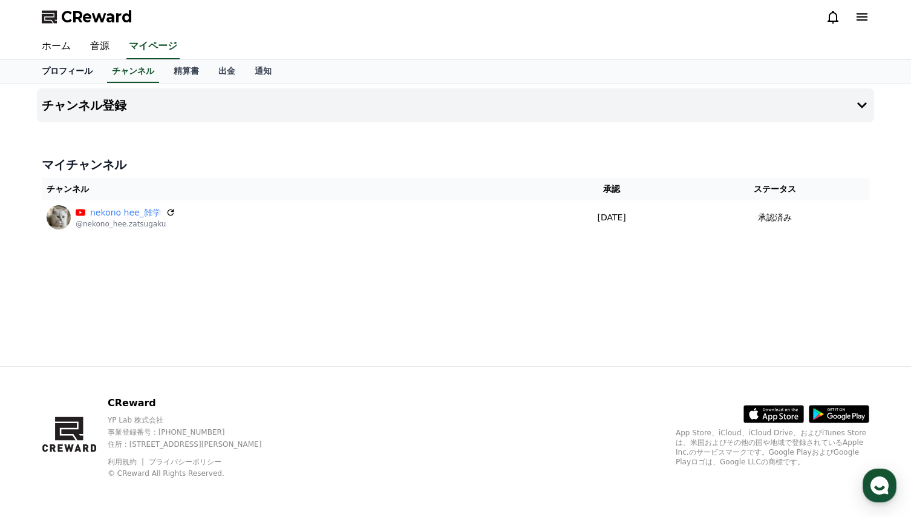
click at [61, 68] on link "プロフィール" at bounding box center [67, 71] width 70 height 23
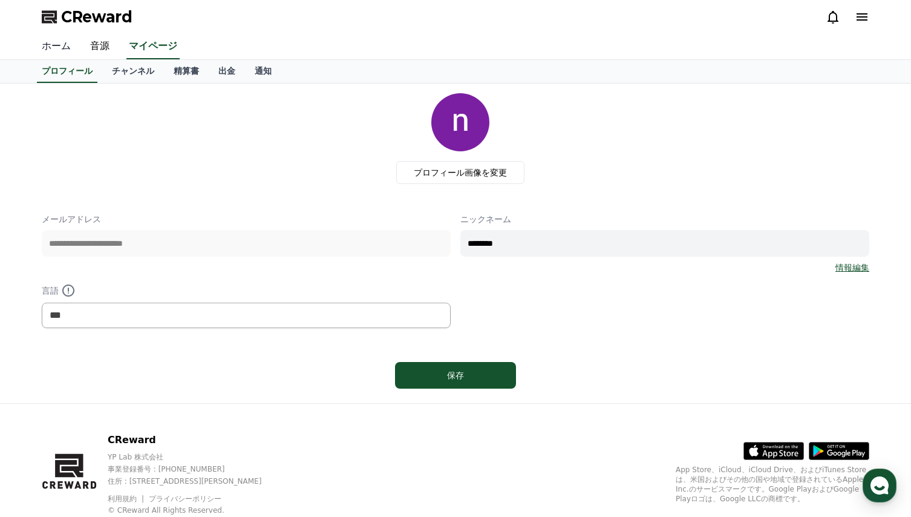
click at [55, 44] on link "ホーム" at bounding box center [56, 46] width 48 height 25
click at [94, 45] on link "音源" at bounding box center [99, 46] width 39 height 25
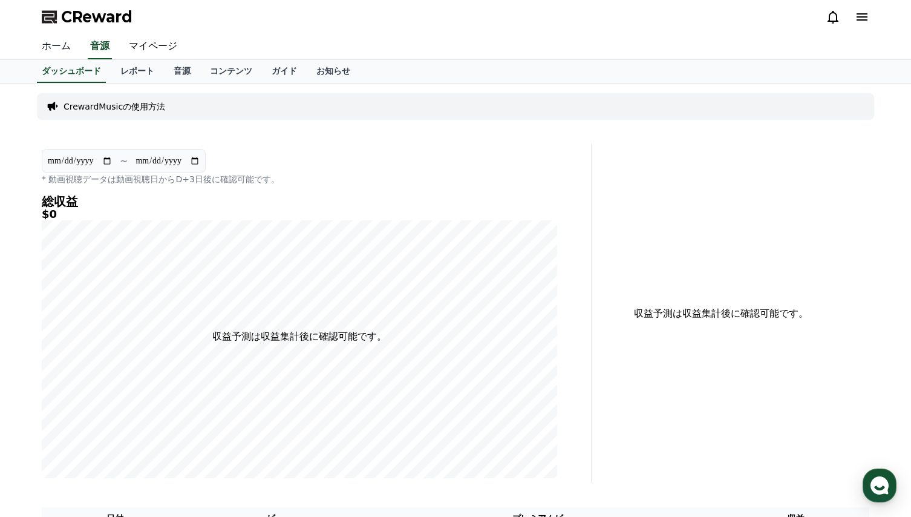
click at [50, 48] on link "ホーム" at bounding box center [56, 46] width 48 height 25
